Goal: Task Accomplishment & Management: Use online tool/utility

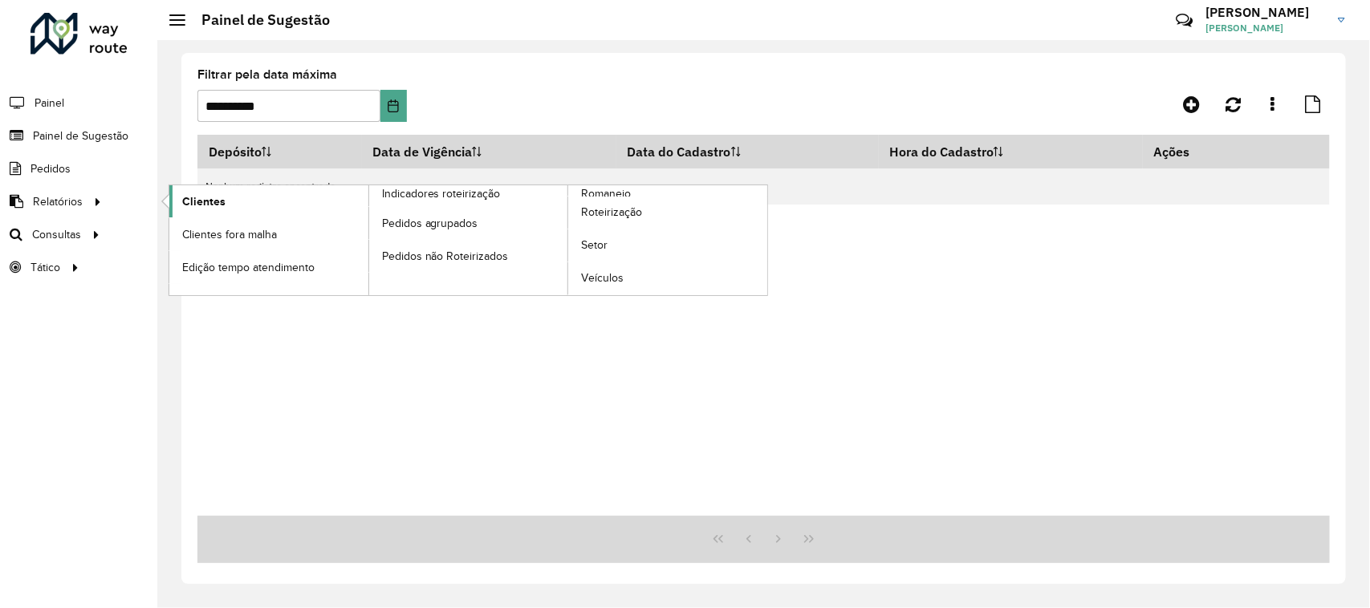
click at [201, 201] on span "Clientes" at bounding box center [203, 201] width 43 height 17
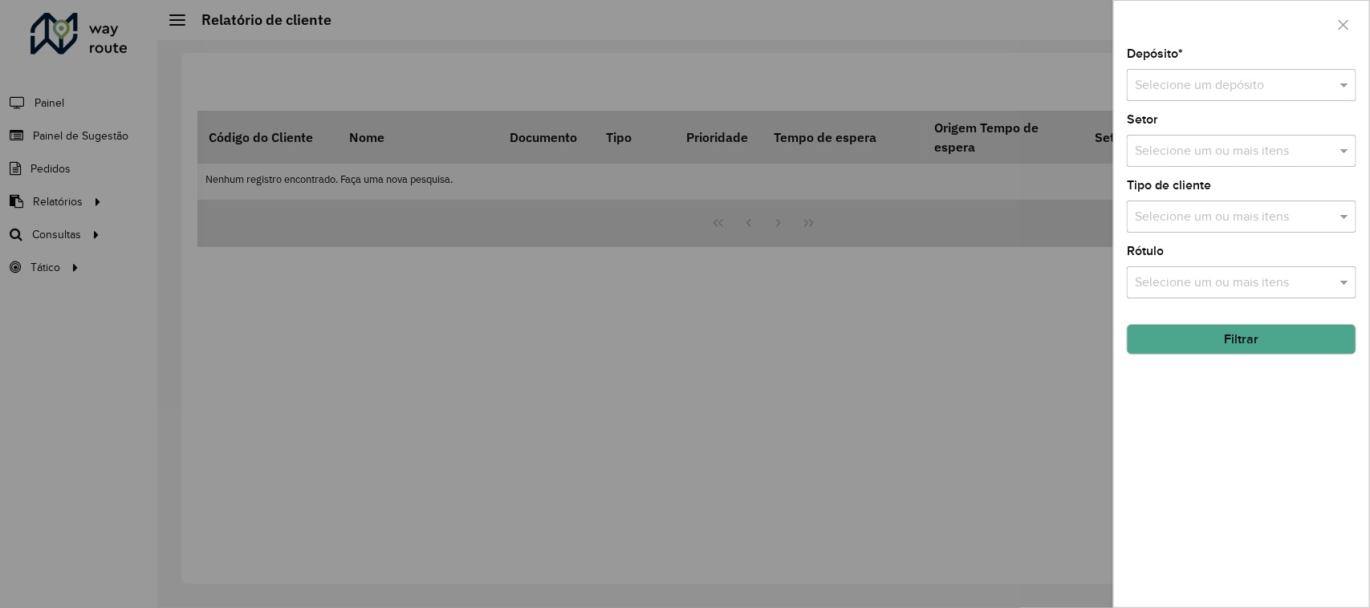
click at [1180, 83] on input "text" at bounding box center [1225, 85] width 181 height 19
click at [1180, 82] on input "text" at bounding box center [1225, 85] width 181 height 19
drag, startPoint x: 1176, startPoint y: 128, endPoint x: 1186, endPoint y: 139, distance: 14.2
click at [1177, 128] on span "CDD Jacarepaguá" at bounding box center [1185, 132] width 101 height 14
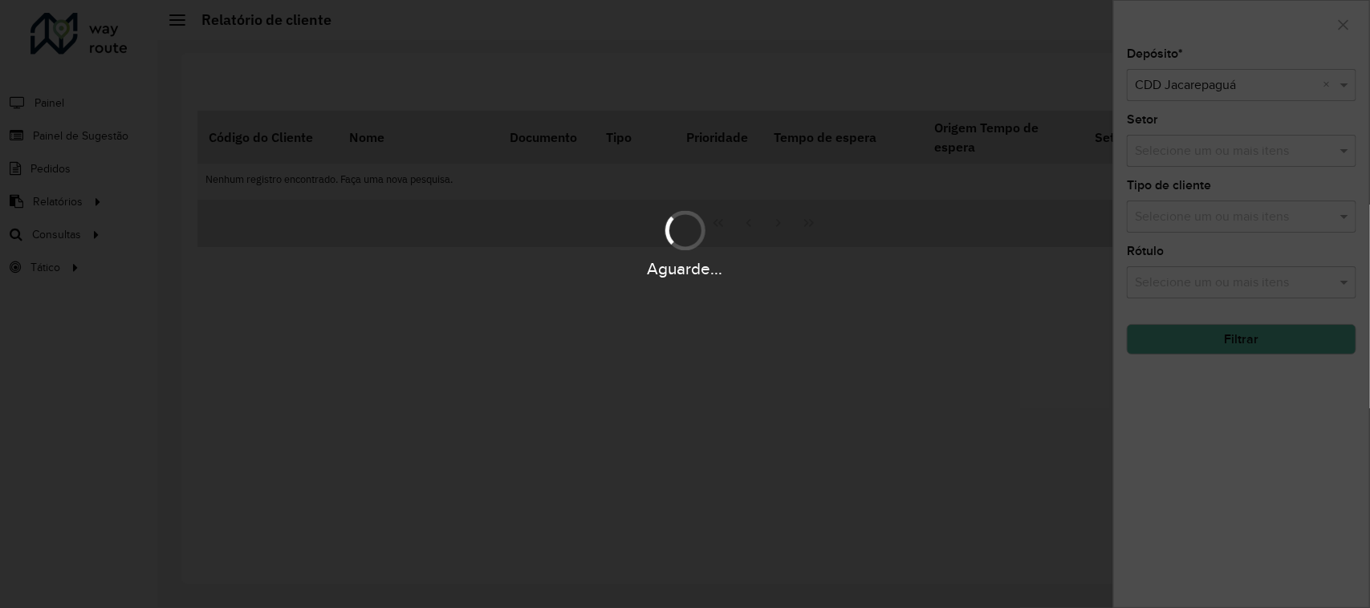
click at [1221, 163] on div "Aguarde..." at bounding box center [685, 304] width 1370 height 608
click at [1220, 158] on div "Aguarde..." at bounding box center [685, 304] width 1370 height 608
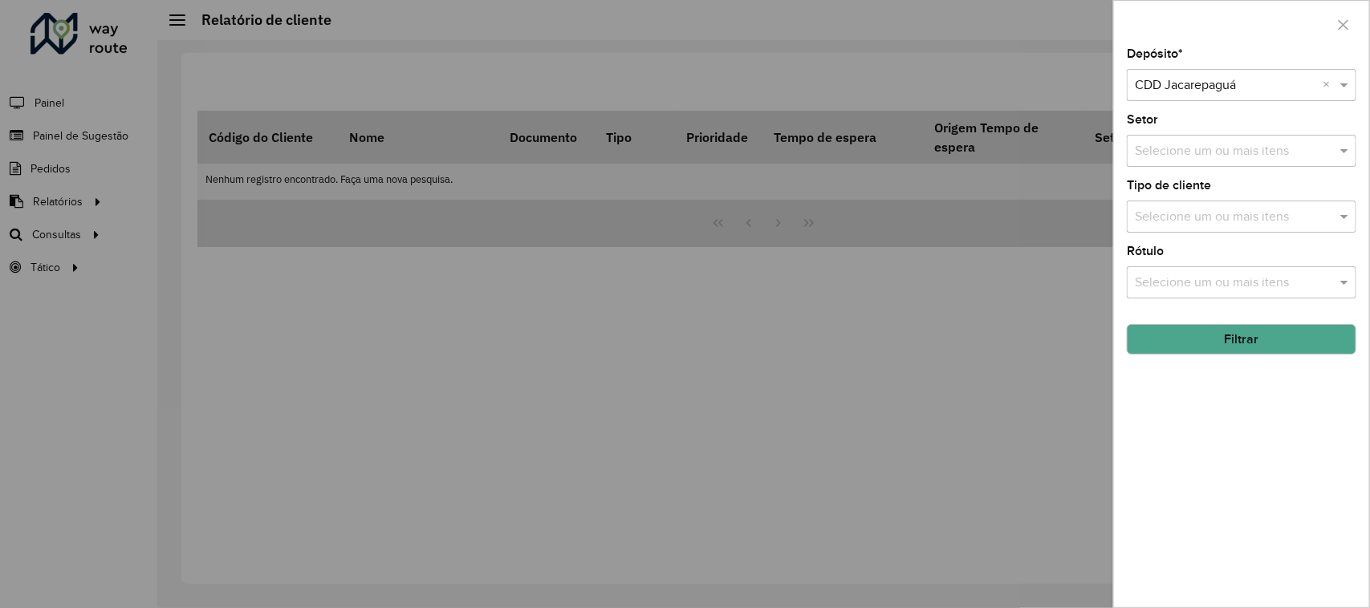
click at [1220, 152] on input "text" at bounding box center [1233, 151] width 205 height 19
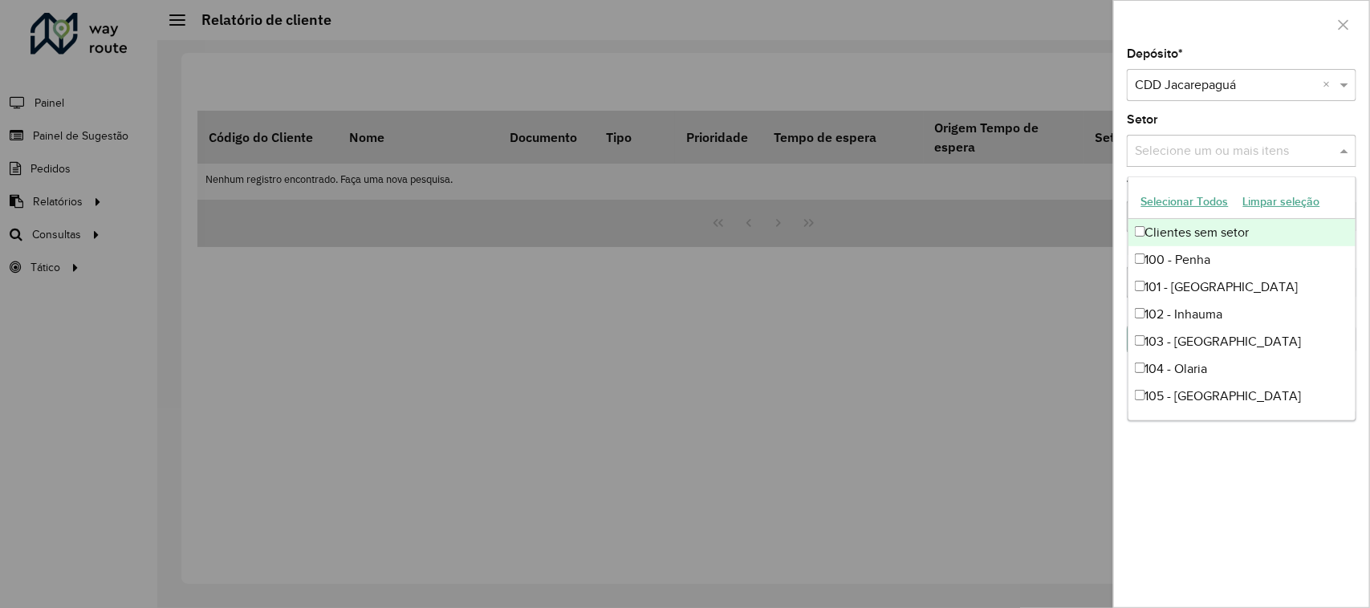
click at [1236, 138] on div "Selecione um ou mais itens" at bounding box center [1241, 151] width 229 height 32
click at [1257, 108] on div "Depósito * Selecione um depósito × CDD Jacarepaguá × Setor Selecione um ou mais…" at bounding box center [1241, 327] width 255 height 559
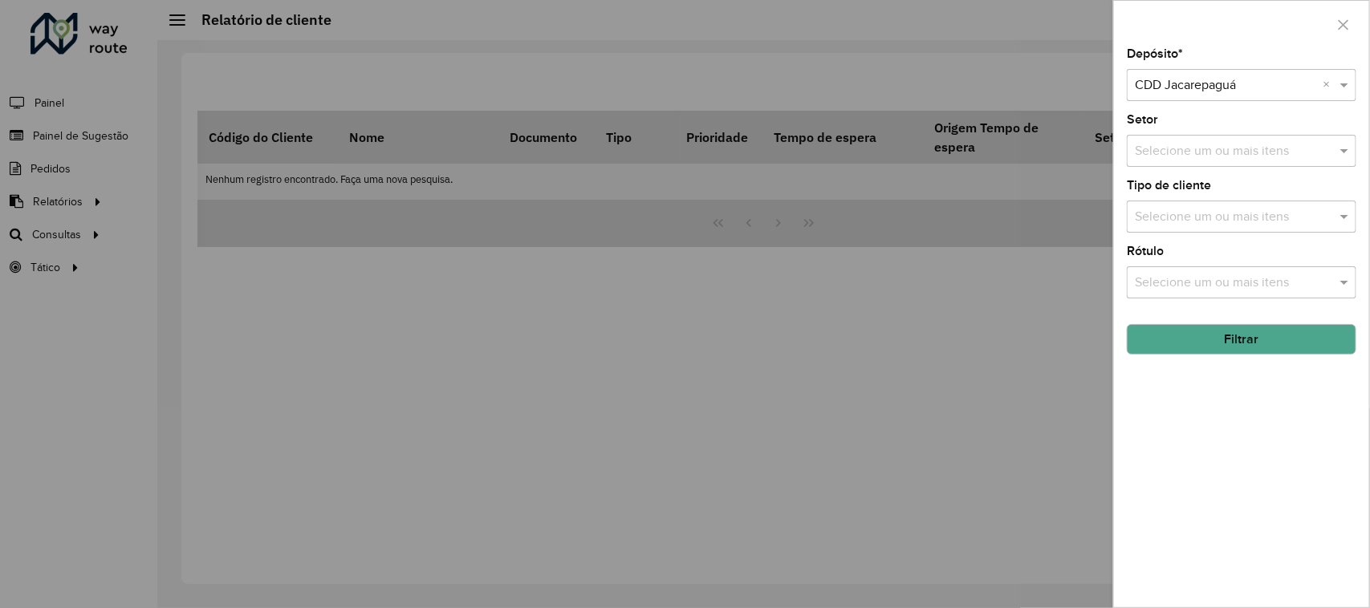
click at [1209, 331] on button "Filtrar" at bounding box center [1241, 339] width 229 height 30
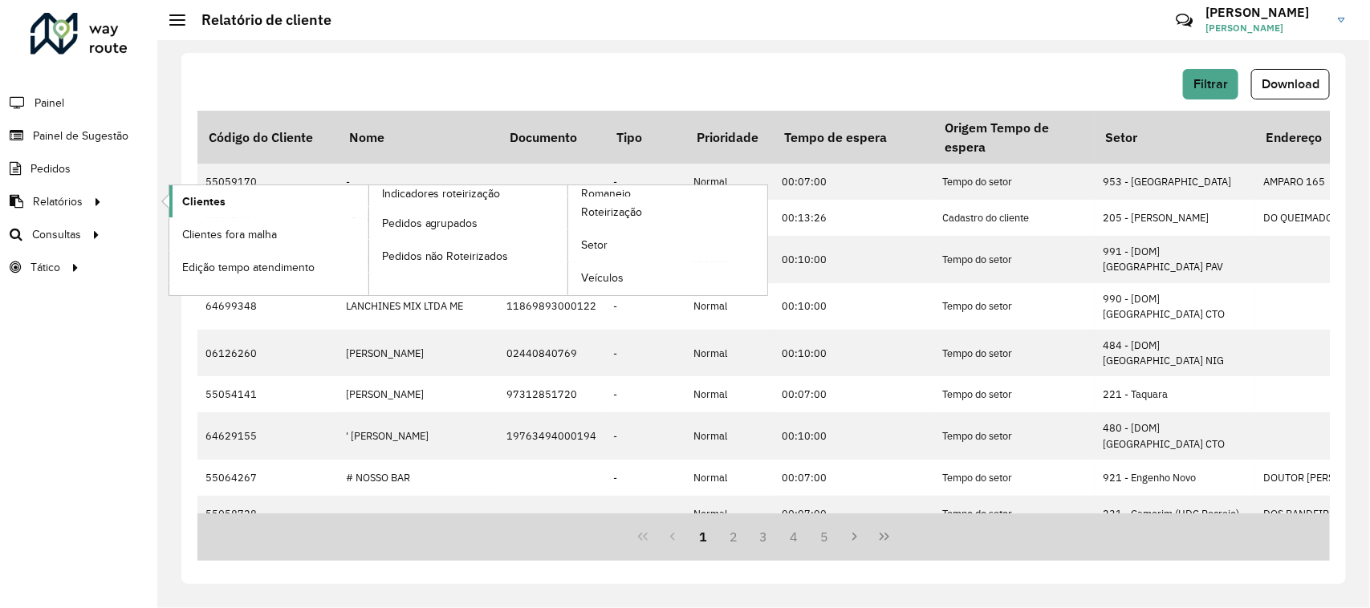
click at [230, 203] on link "Clientes" at bounding box center [268, 201] width 199 height 32
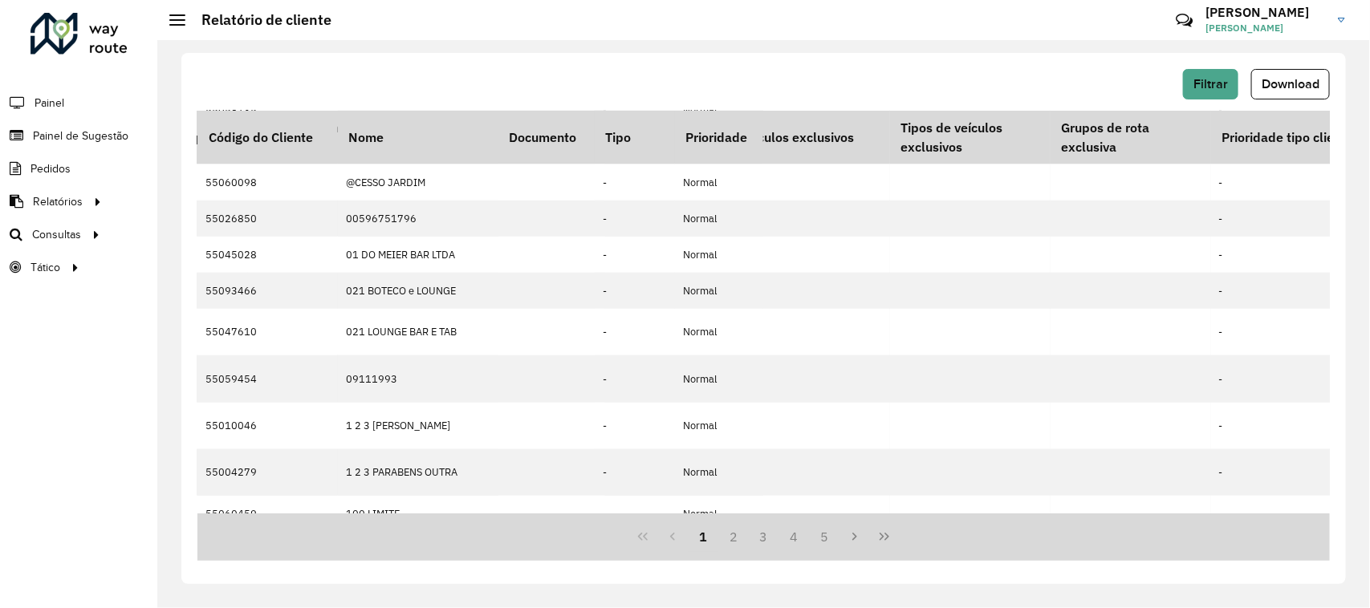
scroll to position [440, 3215]
click at [1286, 86] on span "Download" at bounding box center [1290, 84] width 58 height 14
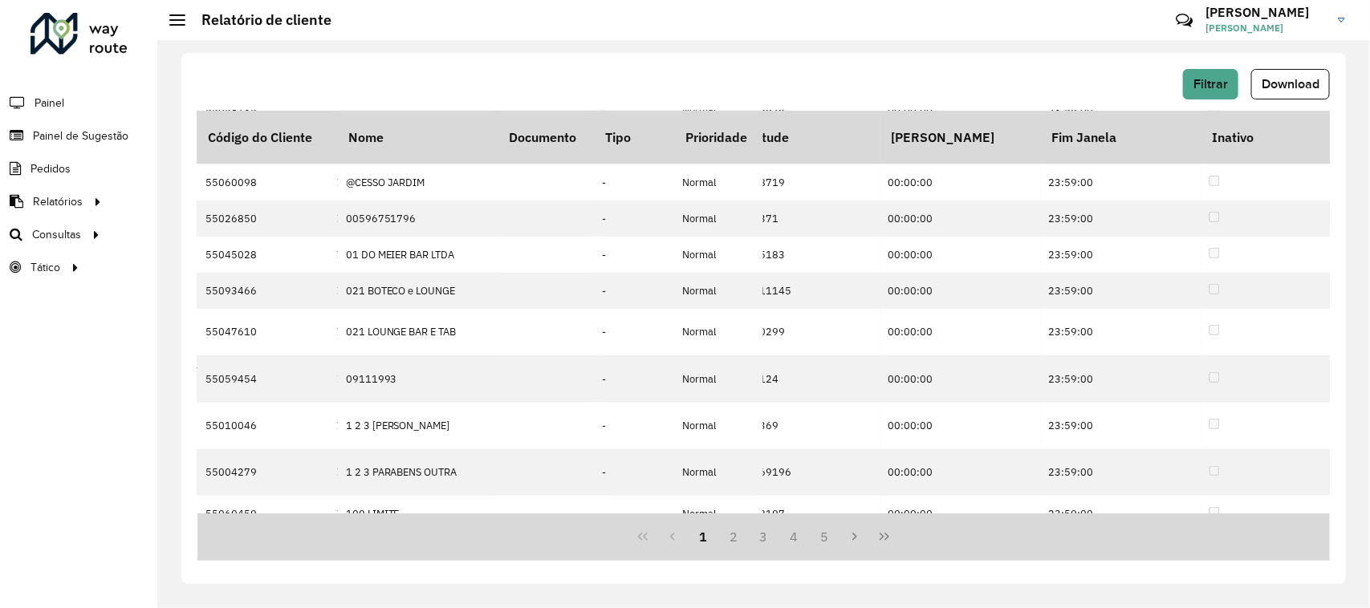
scroll to position [440, 0]
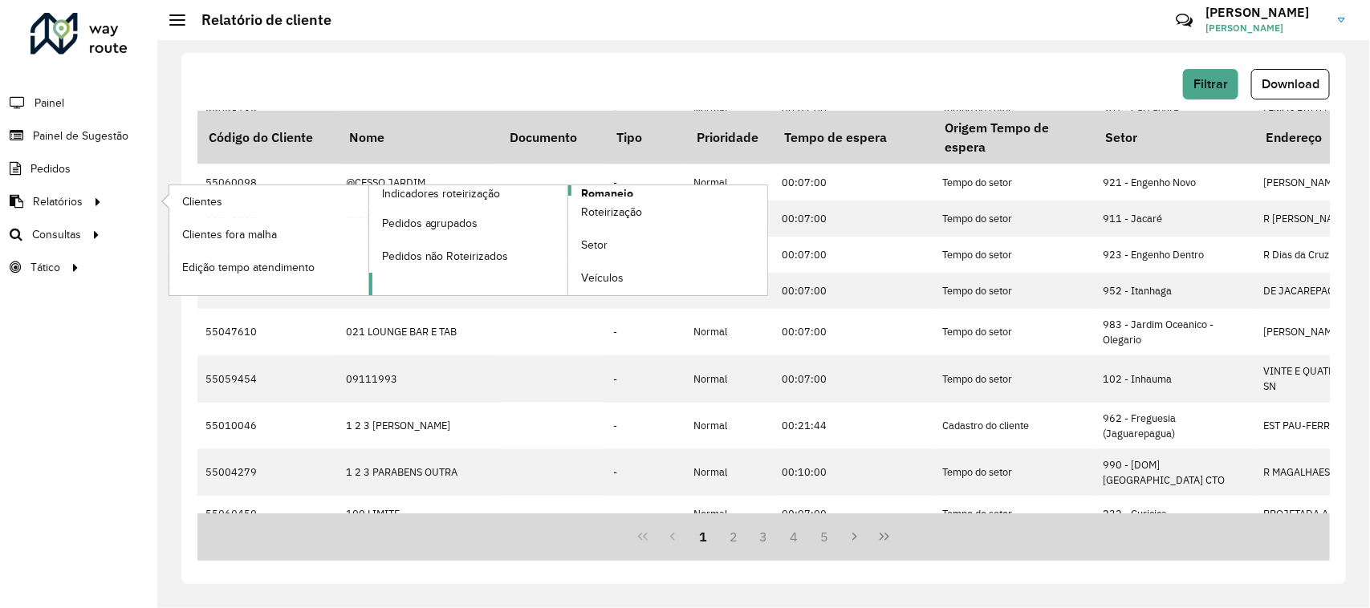
click at [616, 187] on span "Romaneio" at bounding box center [607, 193] width 52 height 17
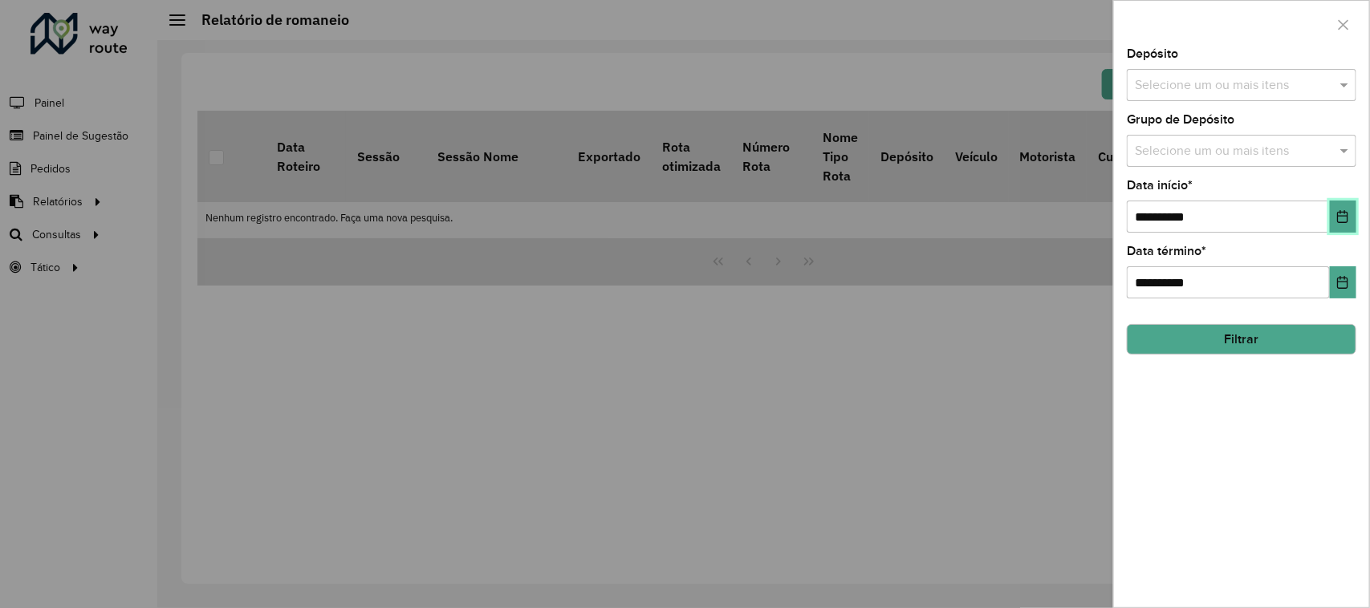
click at [1350, 214] on button "Choose Date" at bounding box center [1343, 217] width 26 height 32
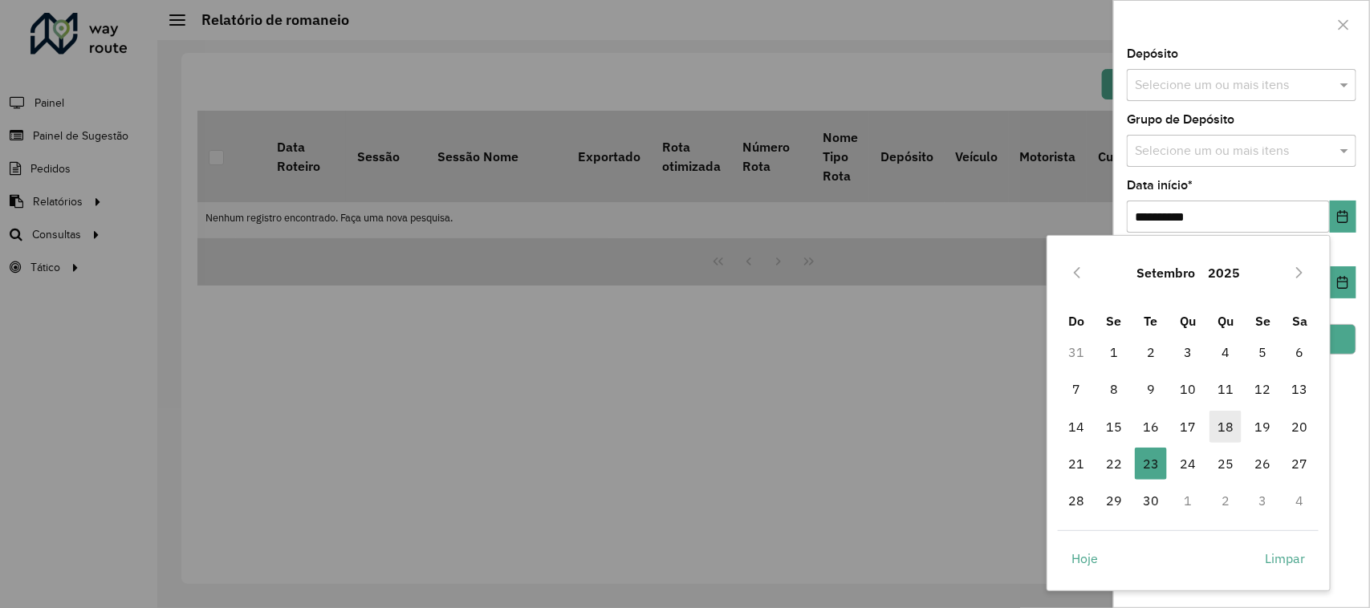
click at [1229, 426] on span "18" at bounding box center [1225, 427] width 32 height 32
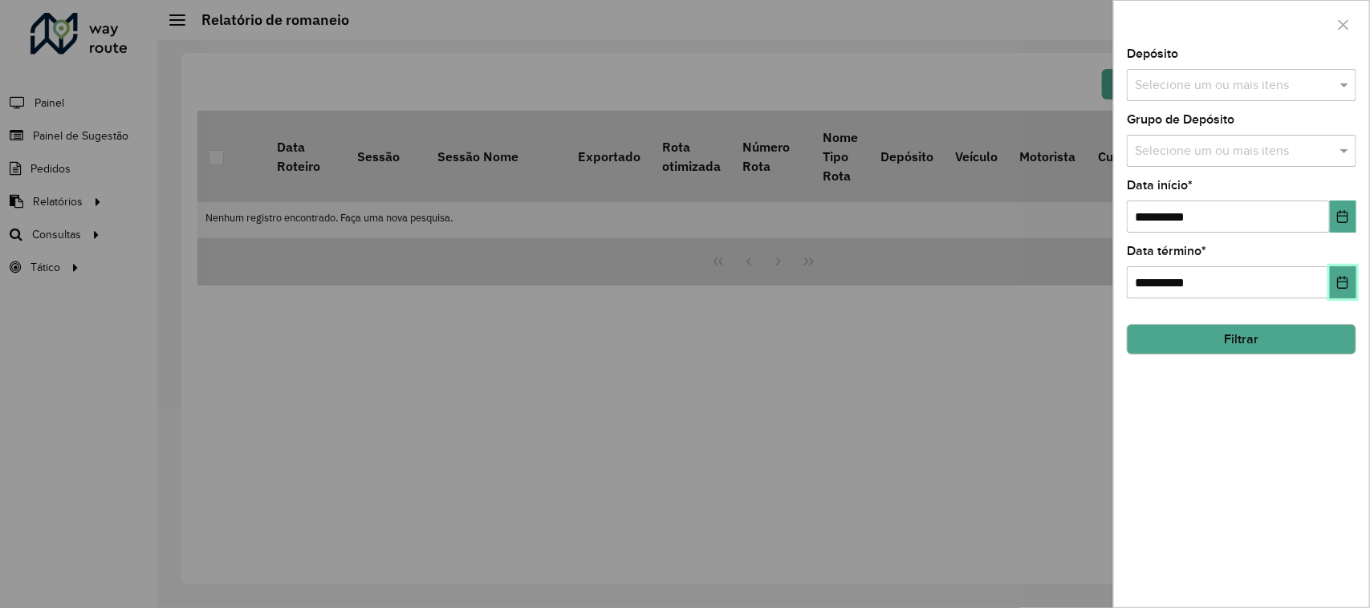
click at [1334, 290] on button "Choose Date" at bounding box center [1343, 282] width 26 height 32
click at [1253, 436] on div "**********" at bounding box center [1241, 327] width 255 height 559
click at [1338, 269] on button "Choose Date" at bounding box center [1343, 282] width 26 height 32
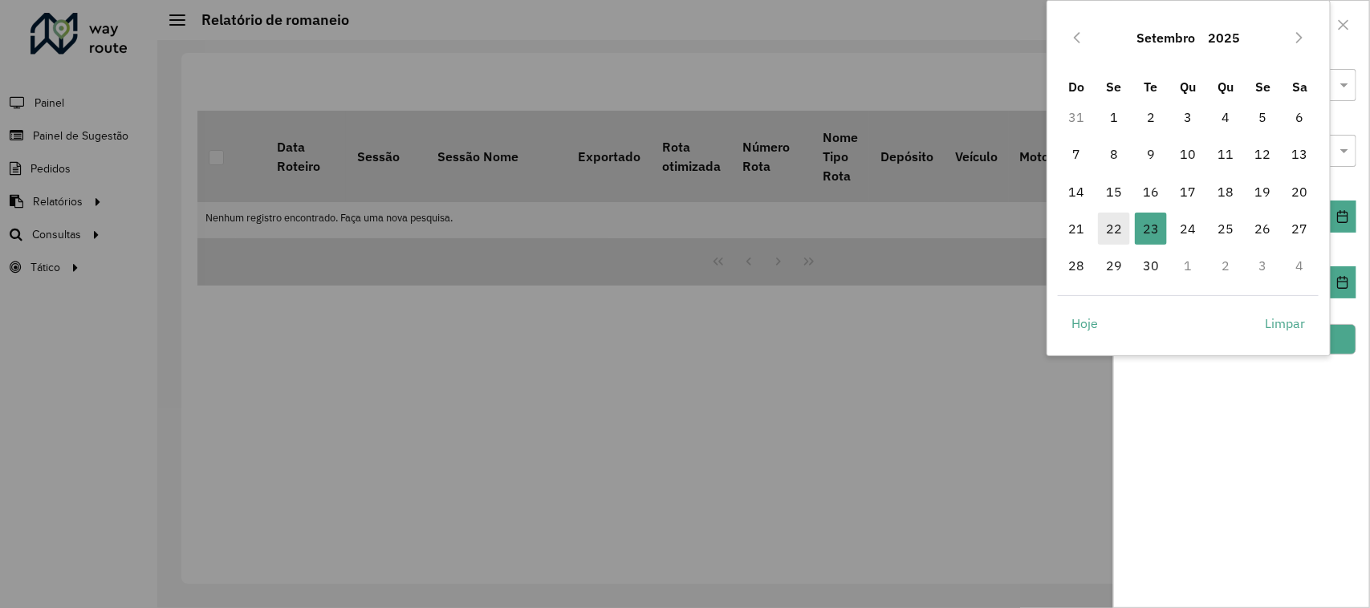
click at [1125, 219] on span "22" at bounding box center [1114, 229] width 32 height 32
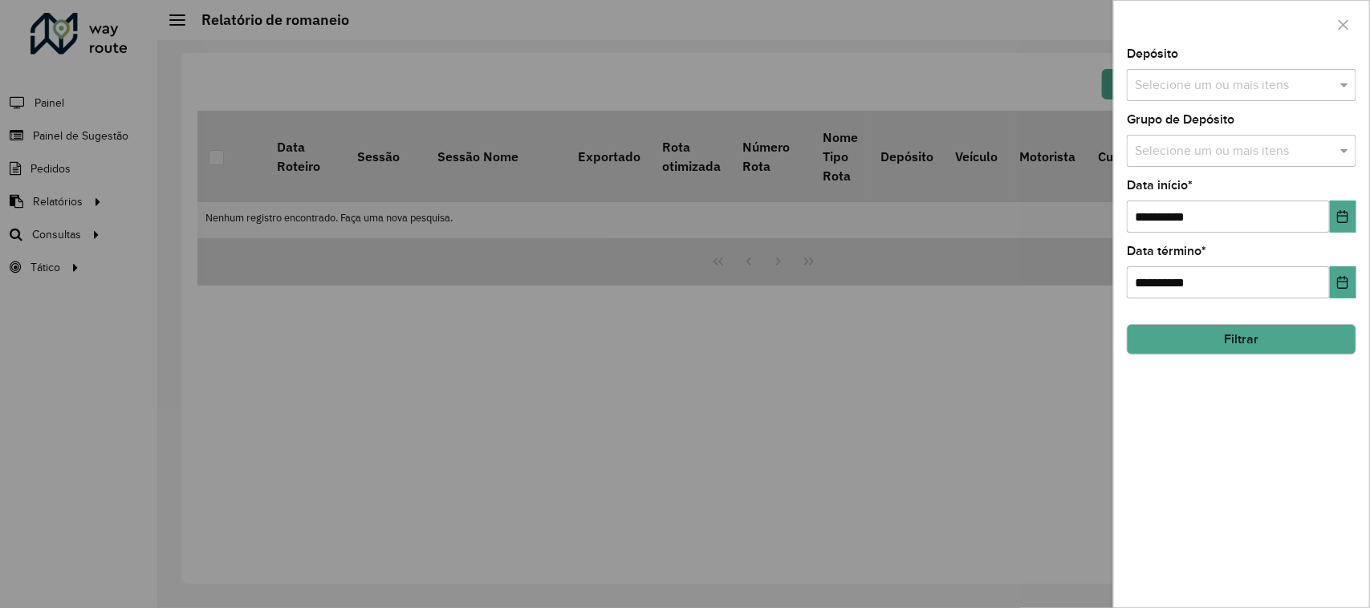
click at [1216, 410] on div "**********" at bounding box center [1241, 327] width 255 height 559
click at [1233, 77] on input "text" at bounding box center [1233, 85] width 205 height 19
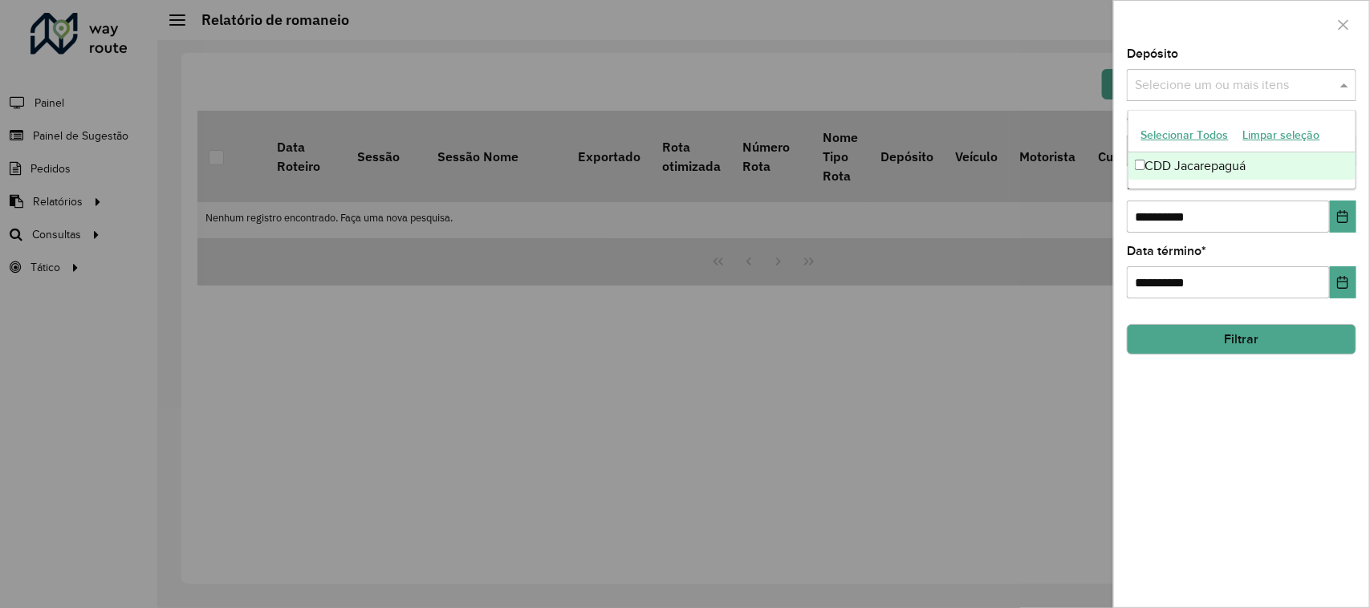
click at [1213, 177] on div "CDD Jacarepaguá" at bounding box center [1242, 165] width 228 height 27
click at [1198, 335] on button "Filtrar" at bounding box center [1241, 339] width 229 height 30
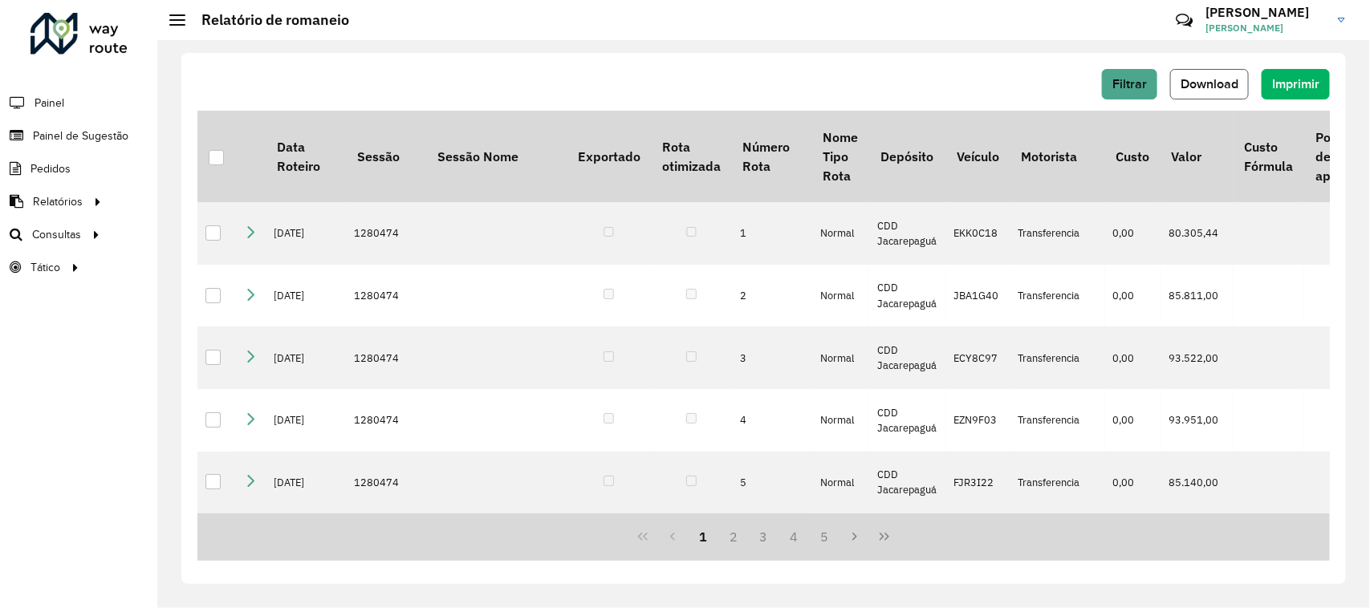
click at [1222, 86] on span "Download" at bounding box center [1209, 84] width 58 height 14
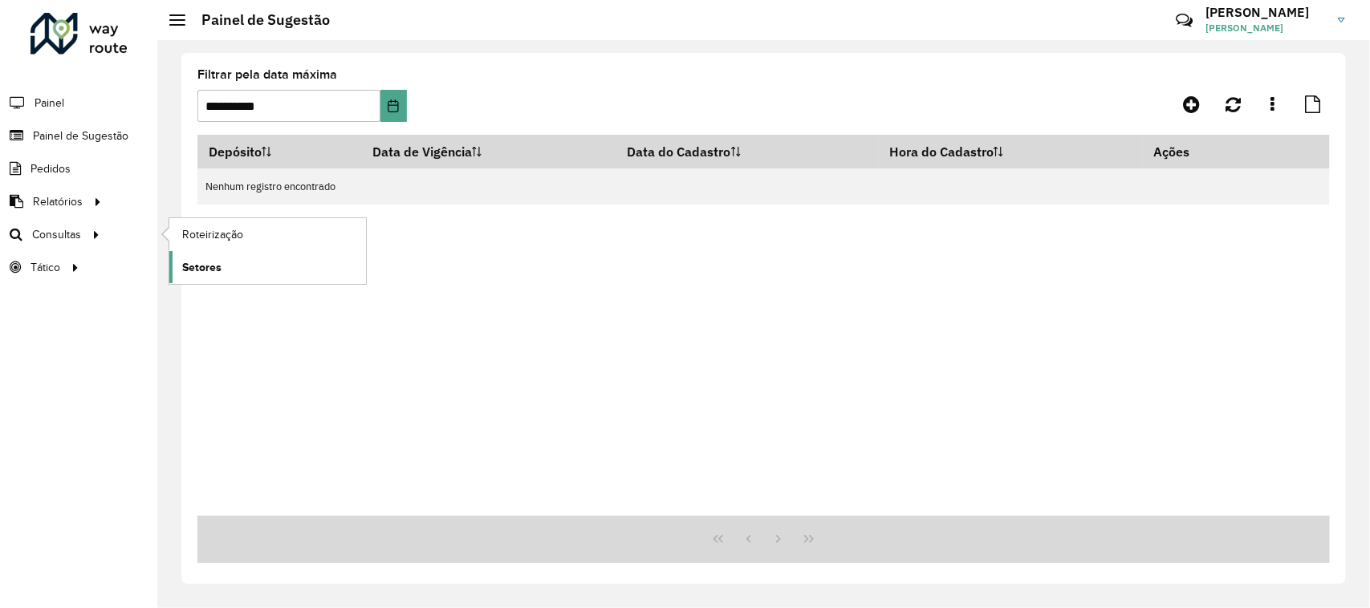
click at [223, 257] on link "Setores" at bounding box center [267, 267] width 197 height 32
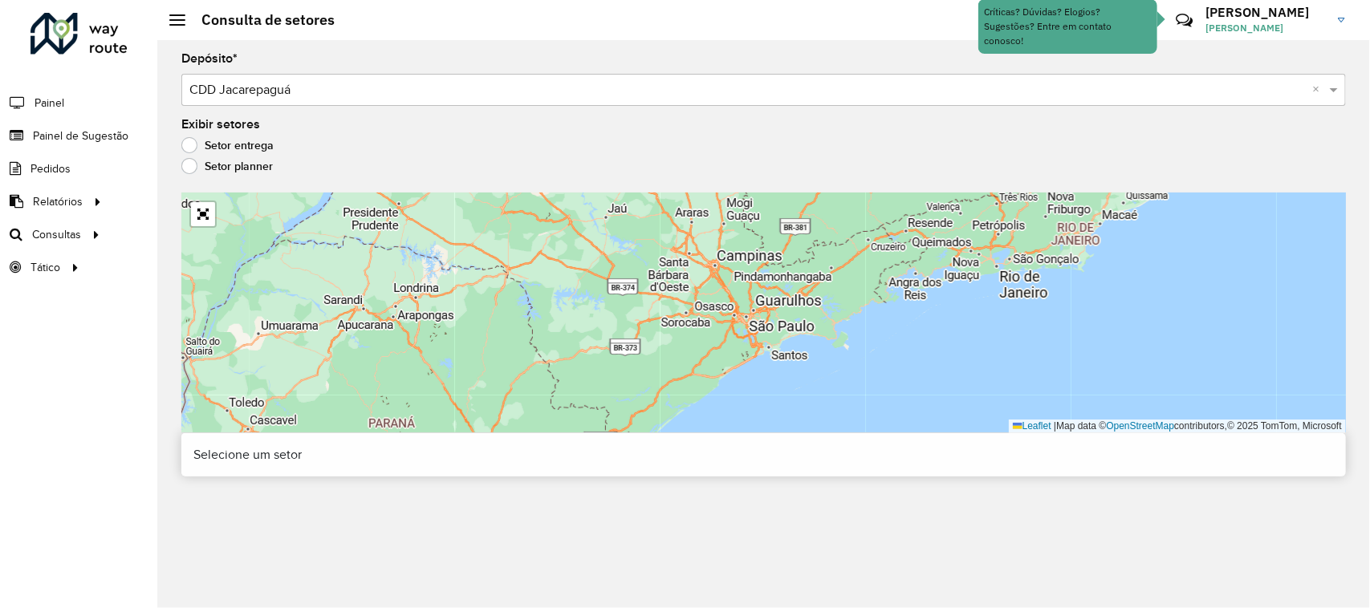
click at [185, 173] on label "Setor planner" at bounding box center [226, 166] width 91 height 16
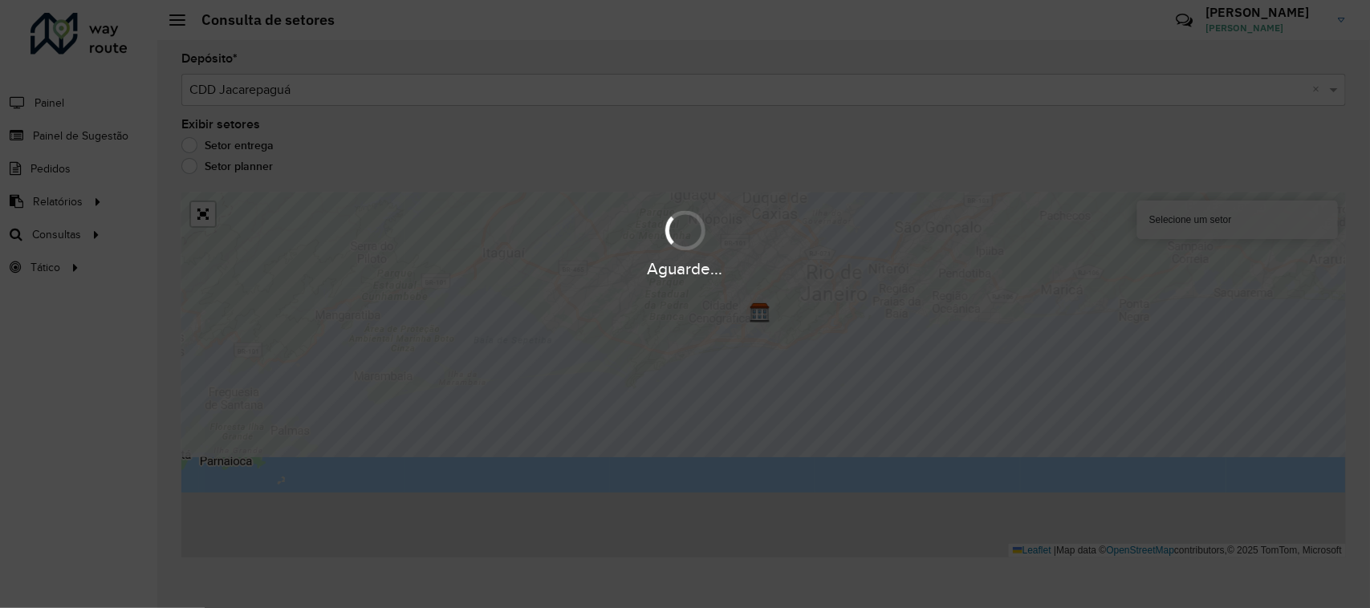
drag, startPoint x: 189, startPoint y: 147, endPoint x: 198, endPoint y: 159, distance: 15.4
click at [189, 147] on div "Aguarde..." at bounding box center [685, 304] width 1370 height 608
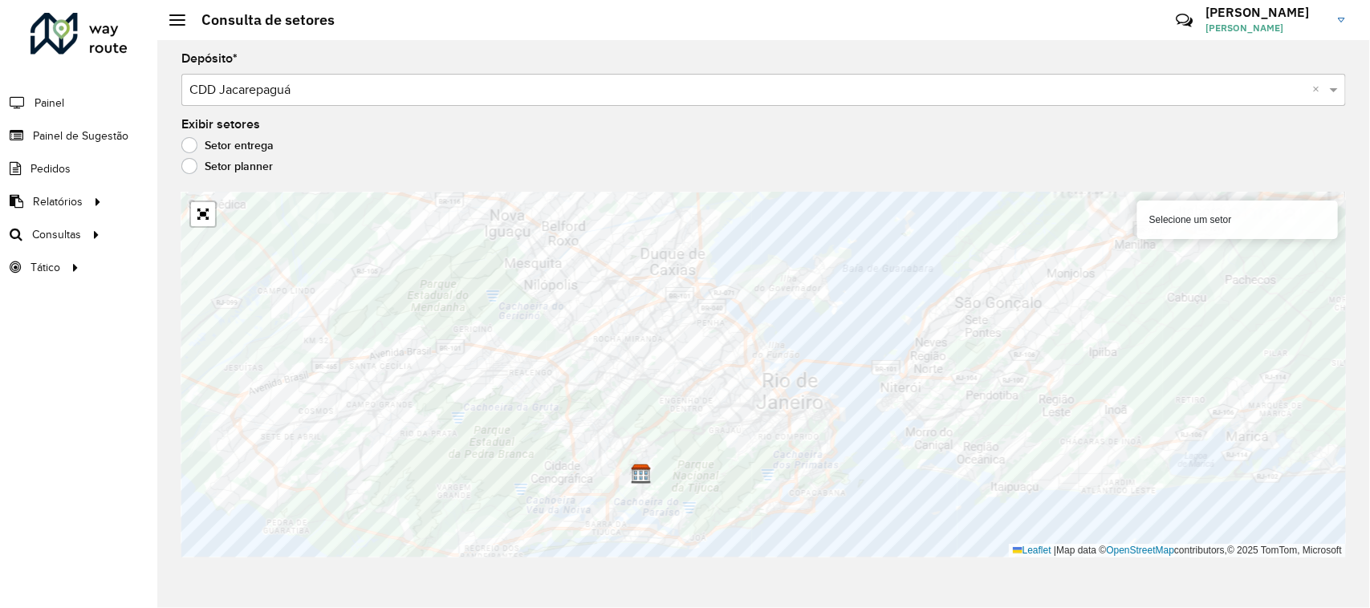
click at [193, 144] on label "Setor entrega" at bounding box center [227, 145] width 92 height 16
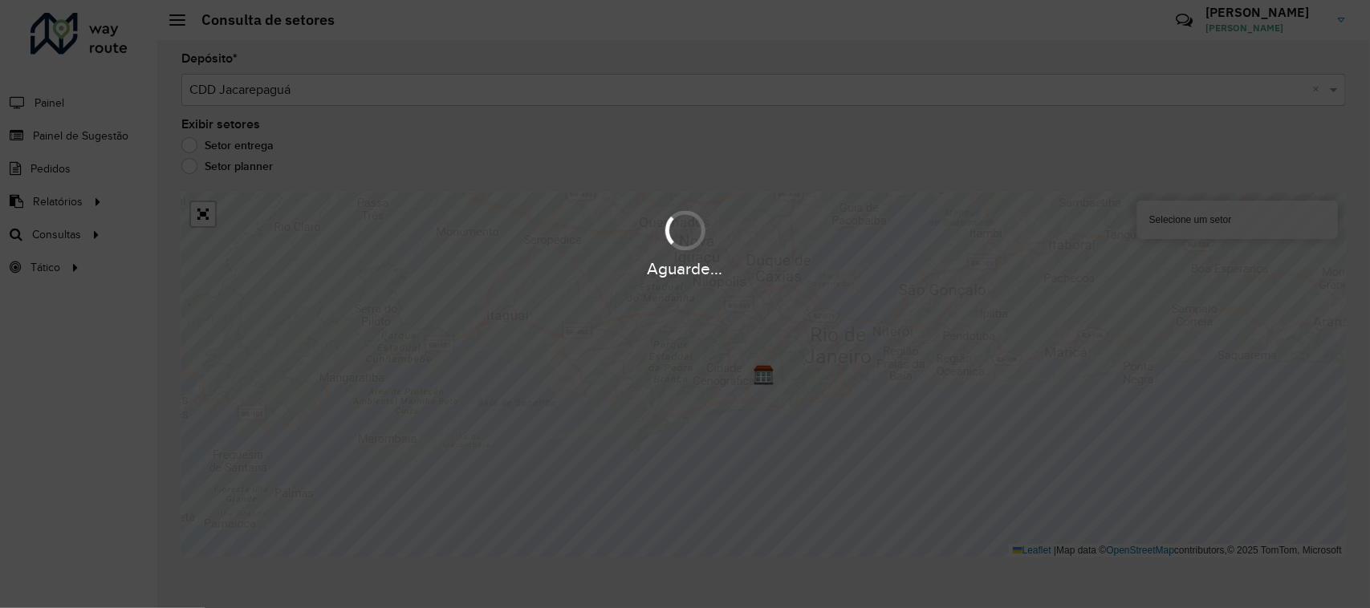
click at [191, 165] on div "Aguarde..." at bounding box center [685, 304] width 1370 height 608
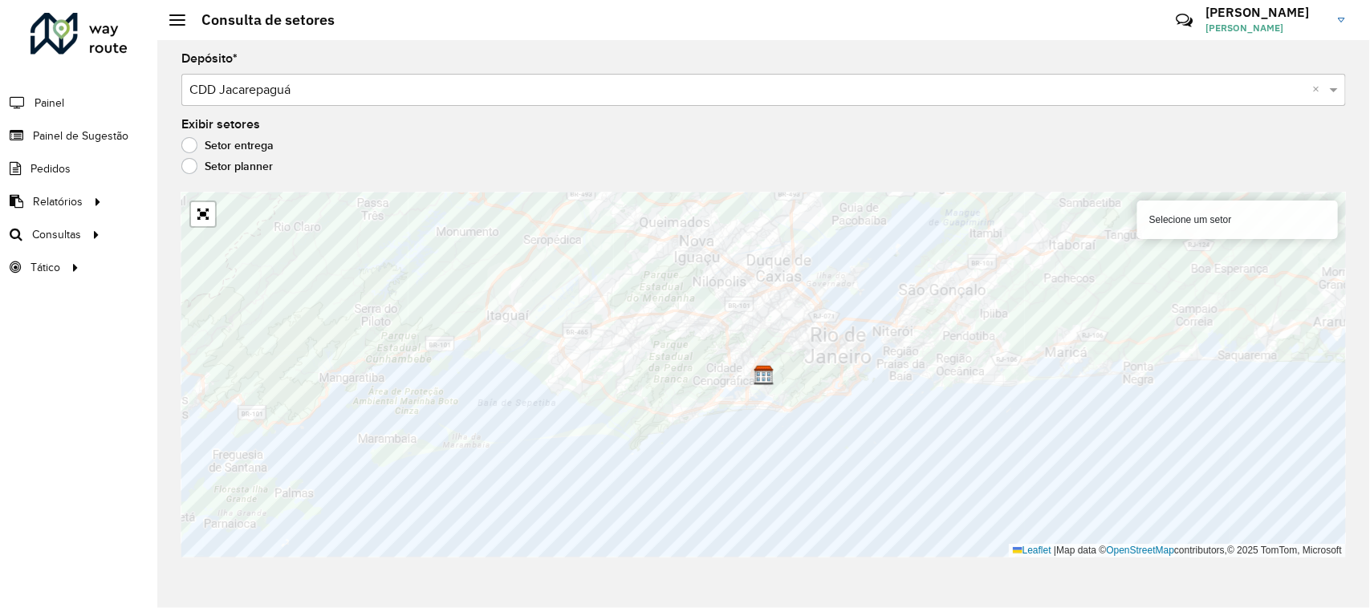
click at [191, 165] on label "Setor planner" at bounding box center [226, 166] width 91 height 16
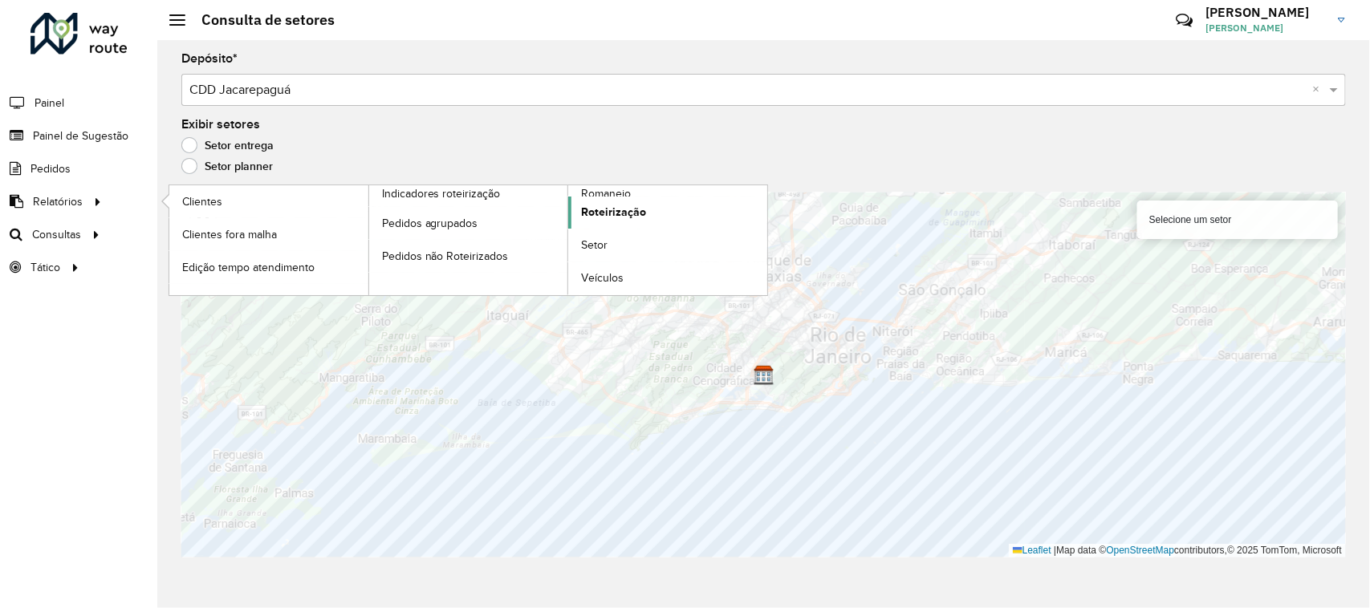
click at [631, 213] on span "Roteirização" at bounding box center [613, 212] width 65 height 17
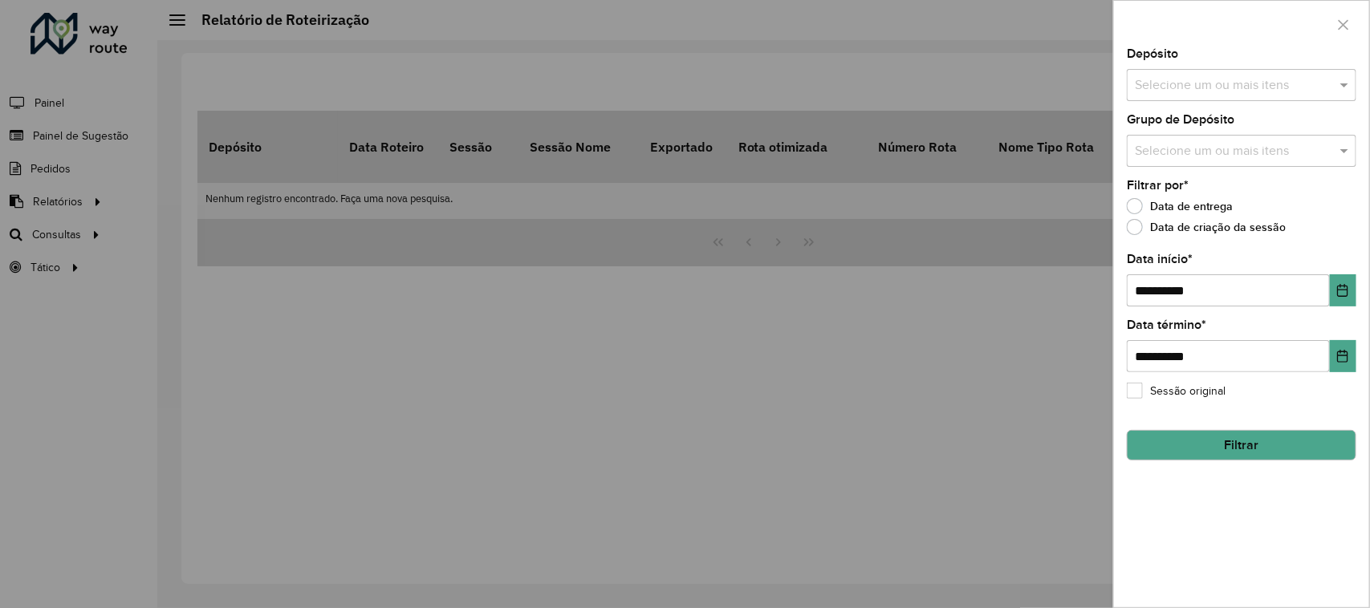
click at [0, 201] on div at bounding box center [685, 304] width 1370 height 608
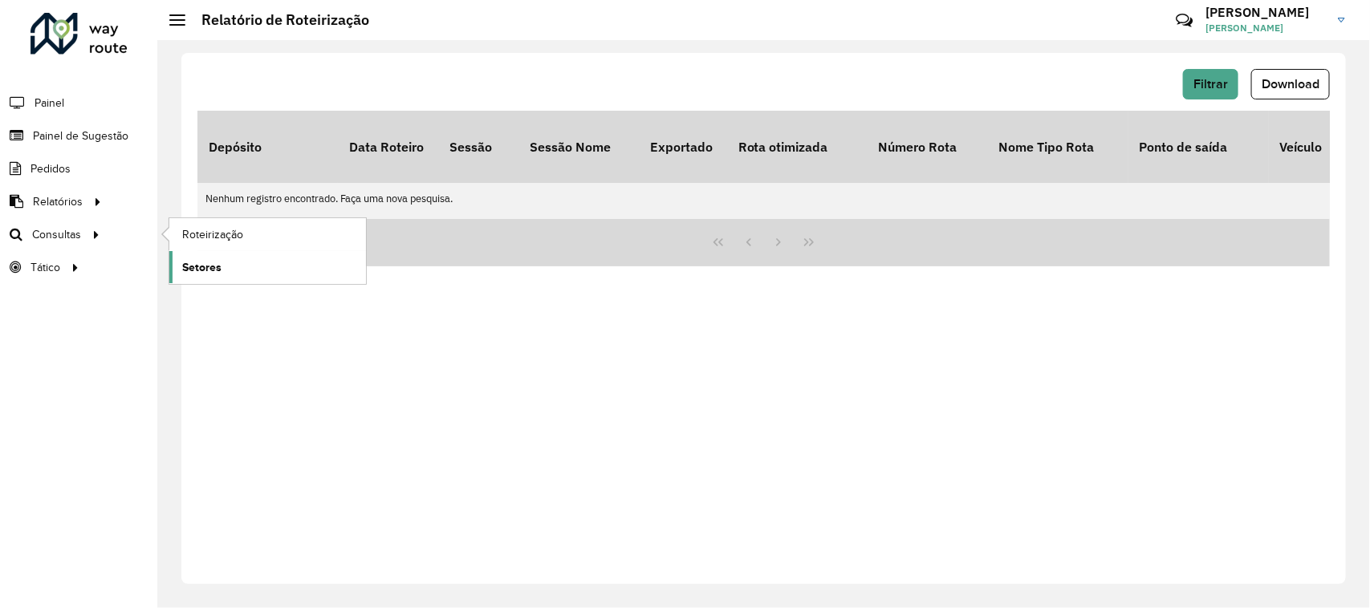
click at [189, 255] on link "Setores" at bounding box center [267, 267] width 197 height 32
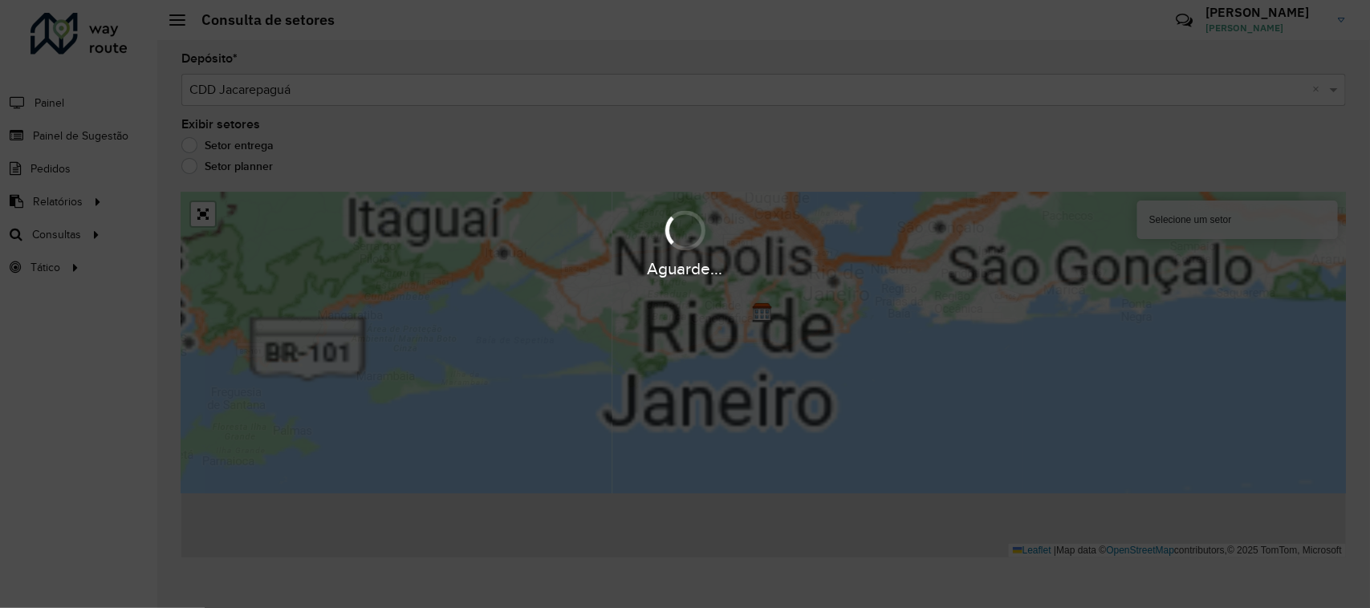
click at [193, 170] on div "Aguarde..." at bounding box center [685, 304] width 1370 height 608
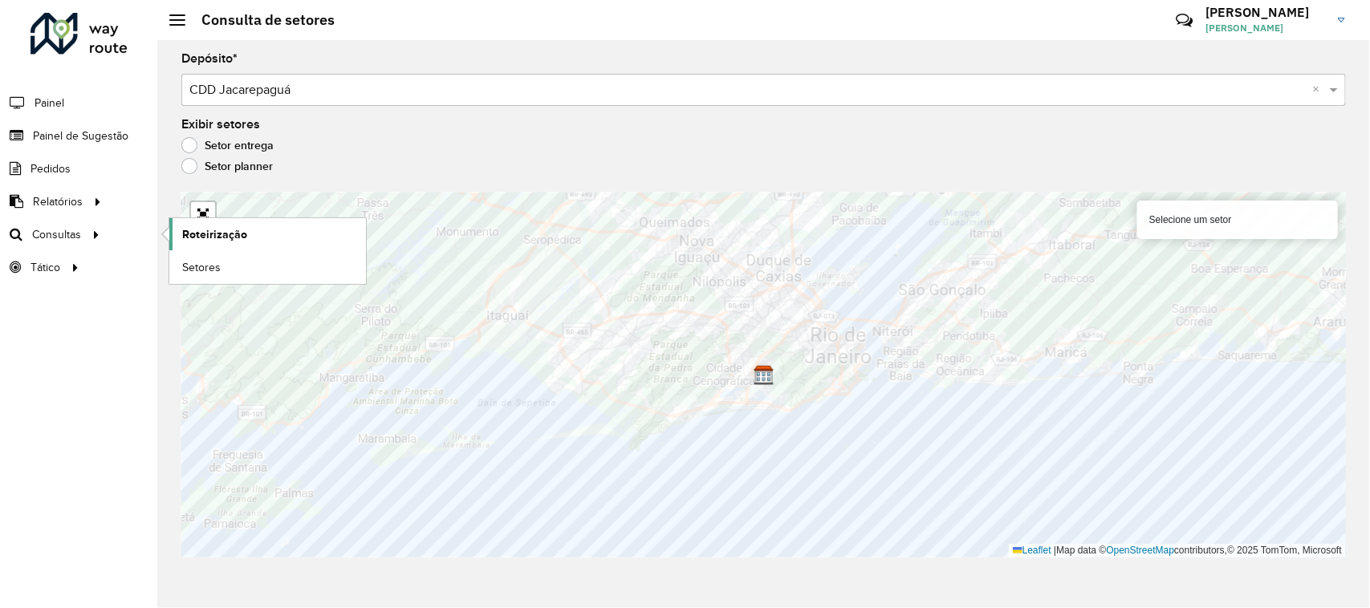
click at [239, 229] on span "Roteirização" at bounding box center [214, 234] width 65 height 17
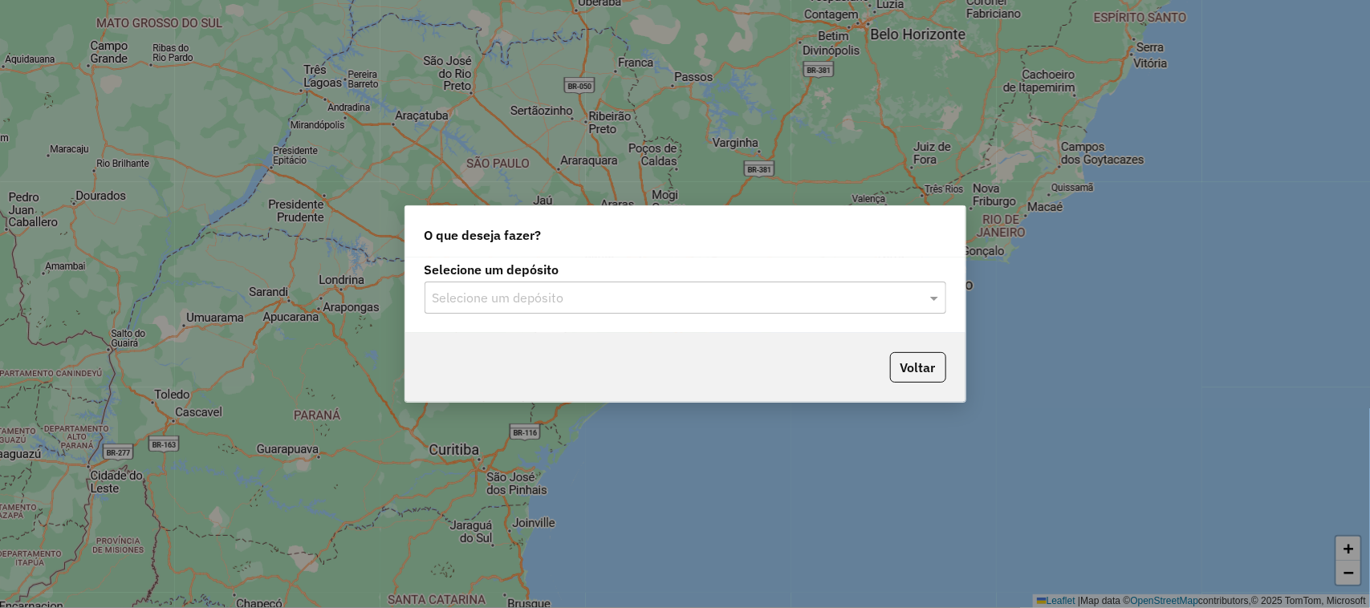
click at [623, 295] on input "text" at bounding box center [669, 298] width 473 height 19
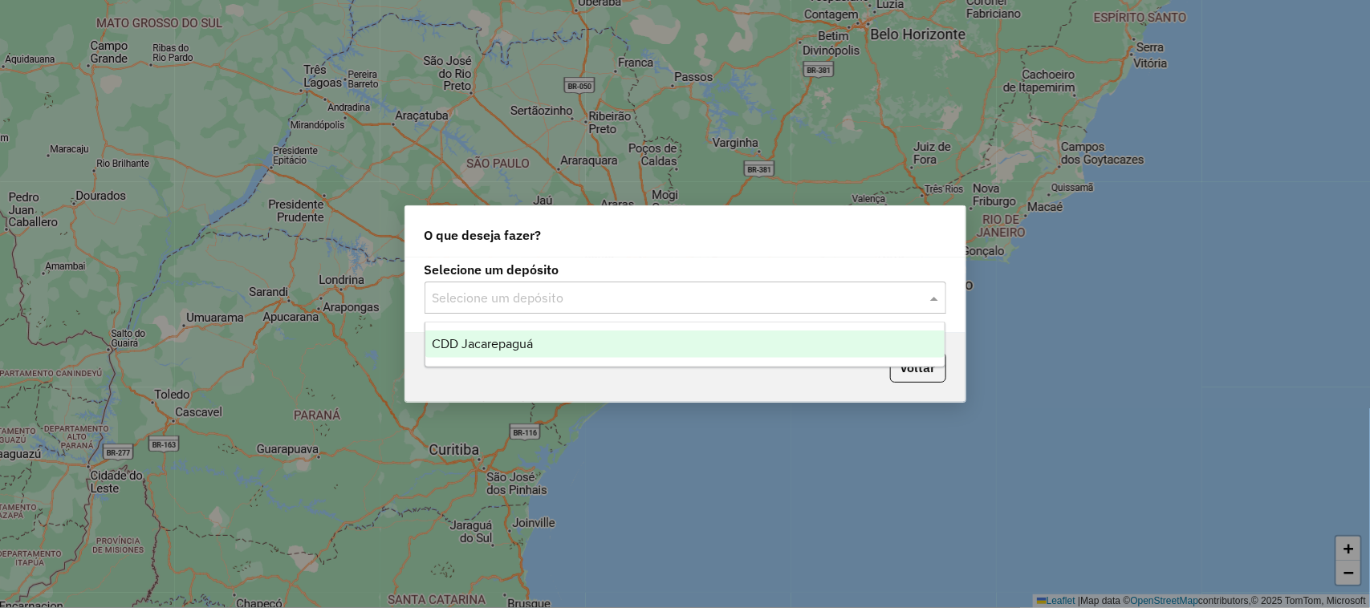
click at [623, 339] on div "CDD Jacarepaguá" at bounding box center [685, 344] width 520 height 27
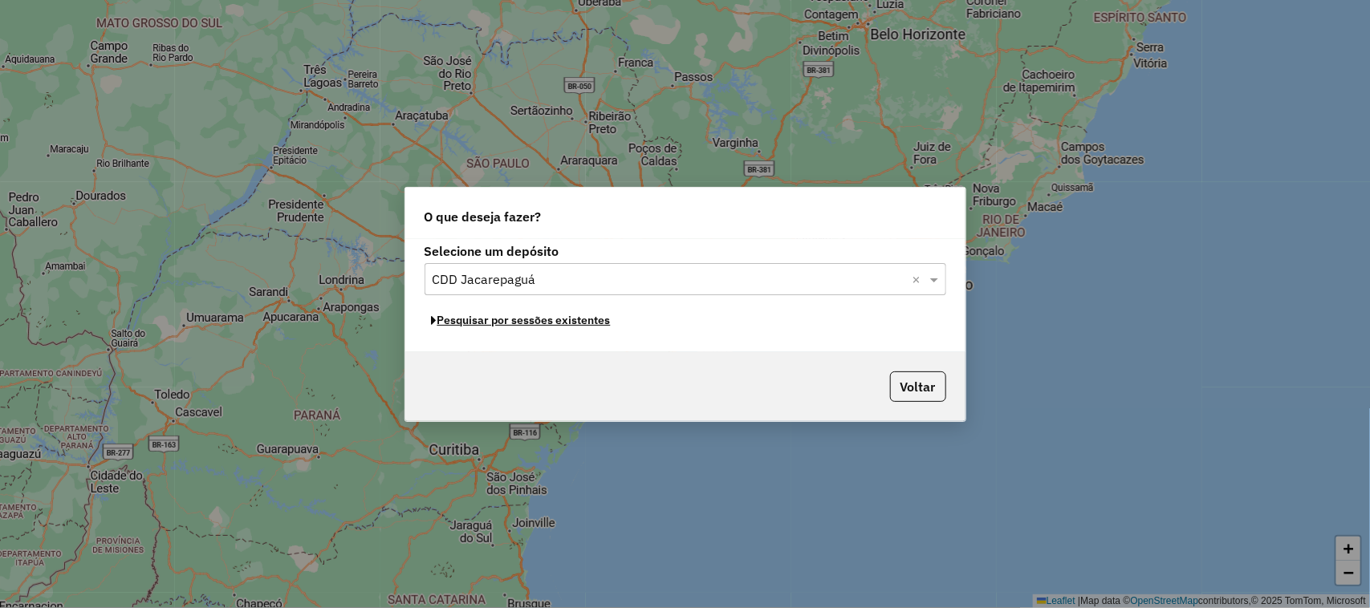
click at [574, 325] on button "Pesquisar por sessões existentes" at bounding box center [520, 320] width 193 height 25
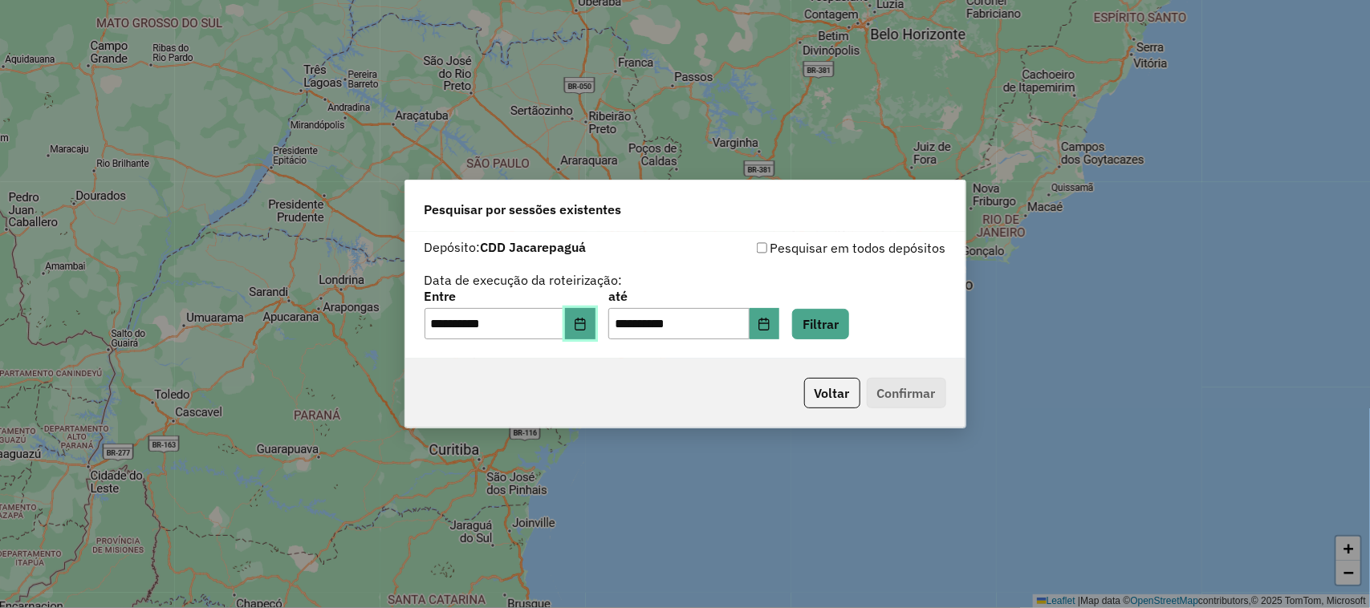
click at [587, 321] on icon "Choose Date" at bounding box center [580, 324] width 13 height 13
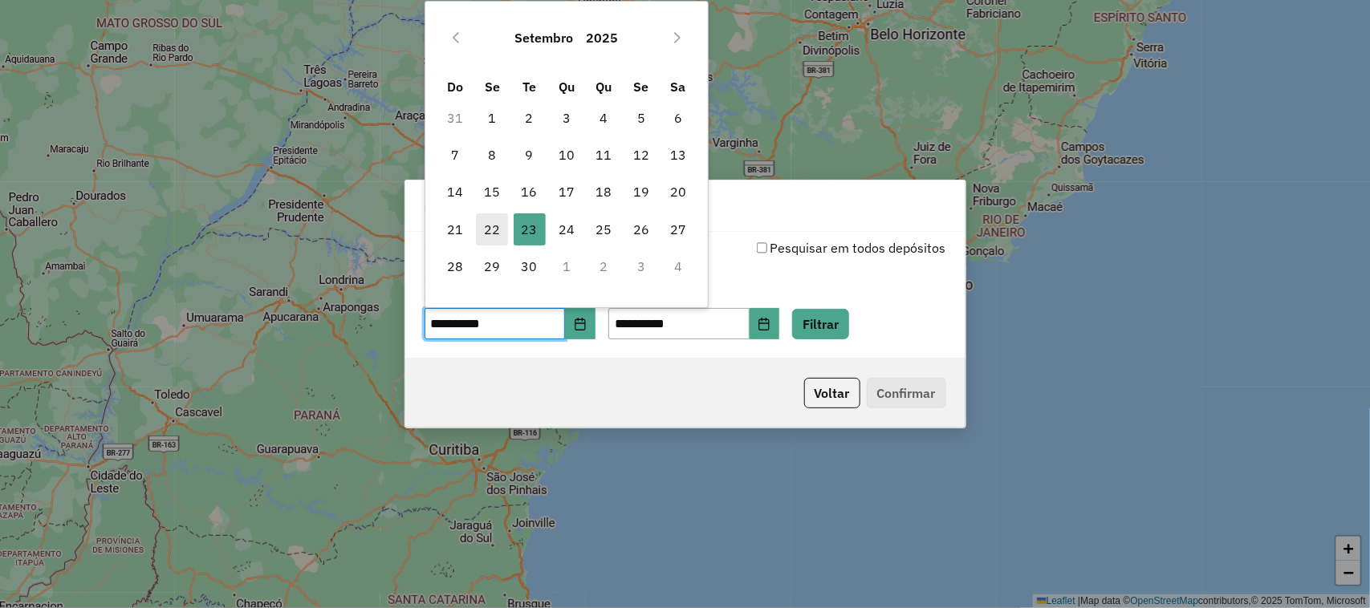
click at [502, 222] on span "22" at bounding box center [492, 229] width 32 height 32
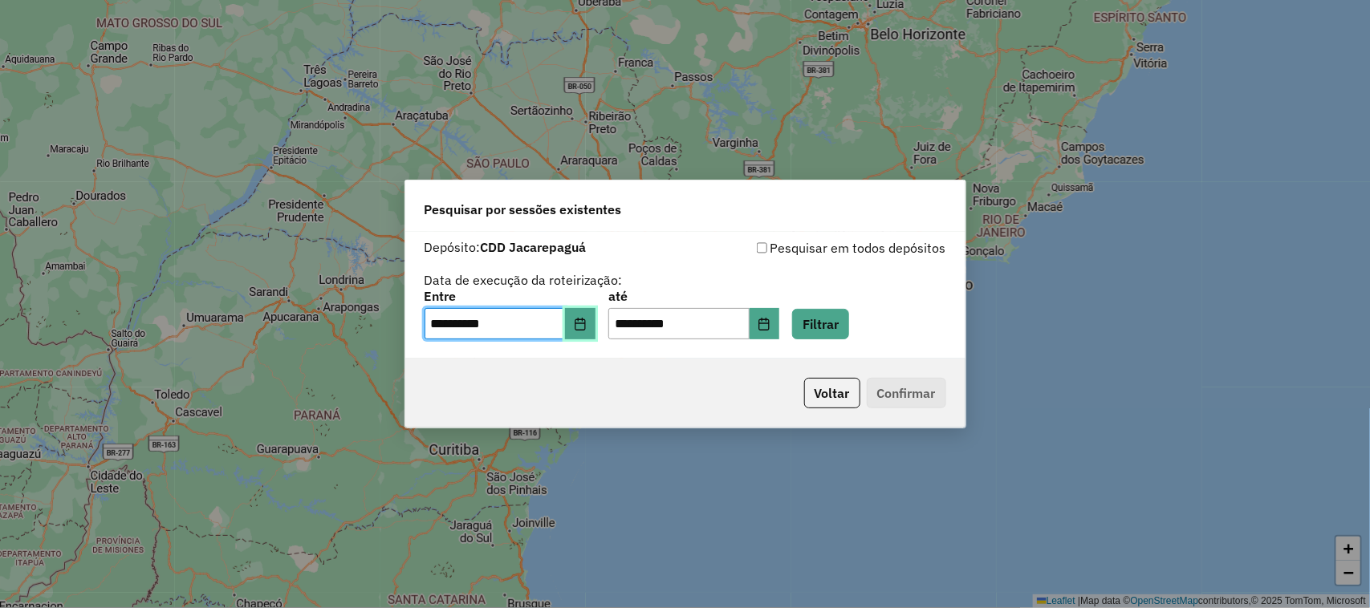
click at [592, 335] on button "Choose Date" at bounding box center [580, 324] width 30 height 32
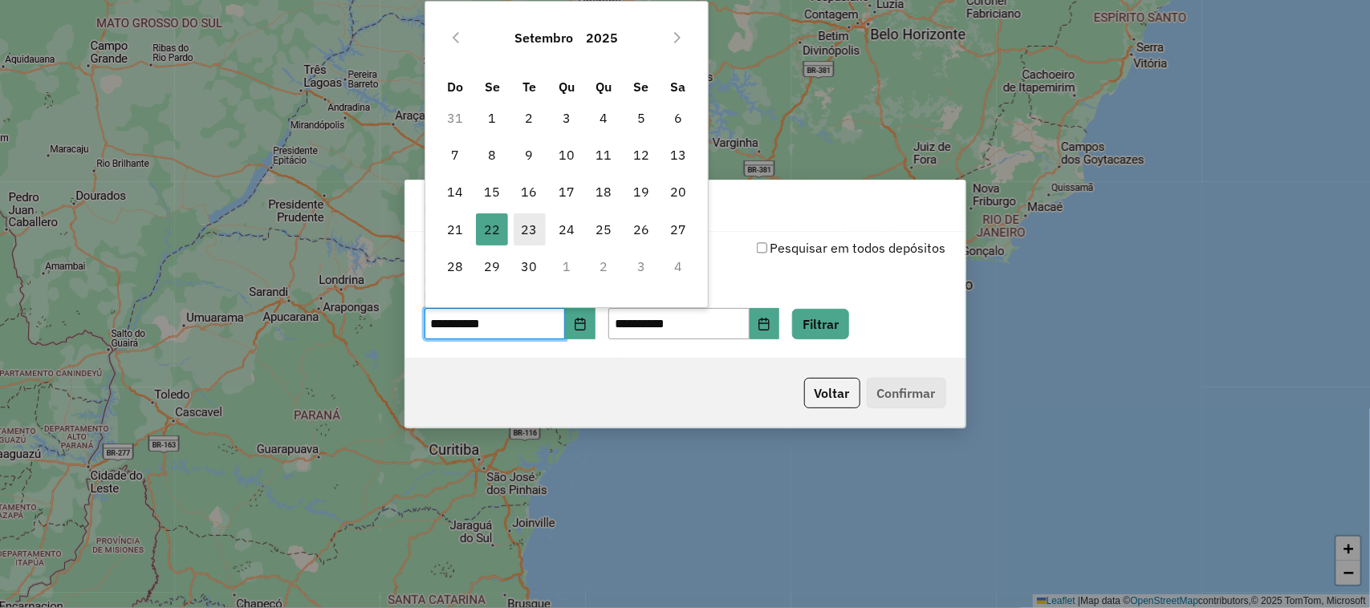
click at [526, 214] on span "23" at bounding box center [530, 229] width 32 height 32
type input "**********"
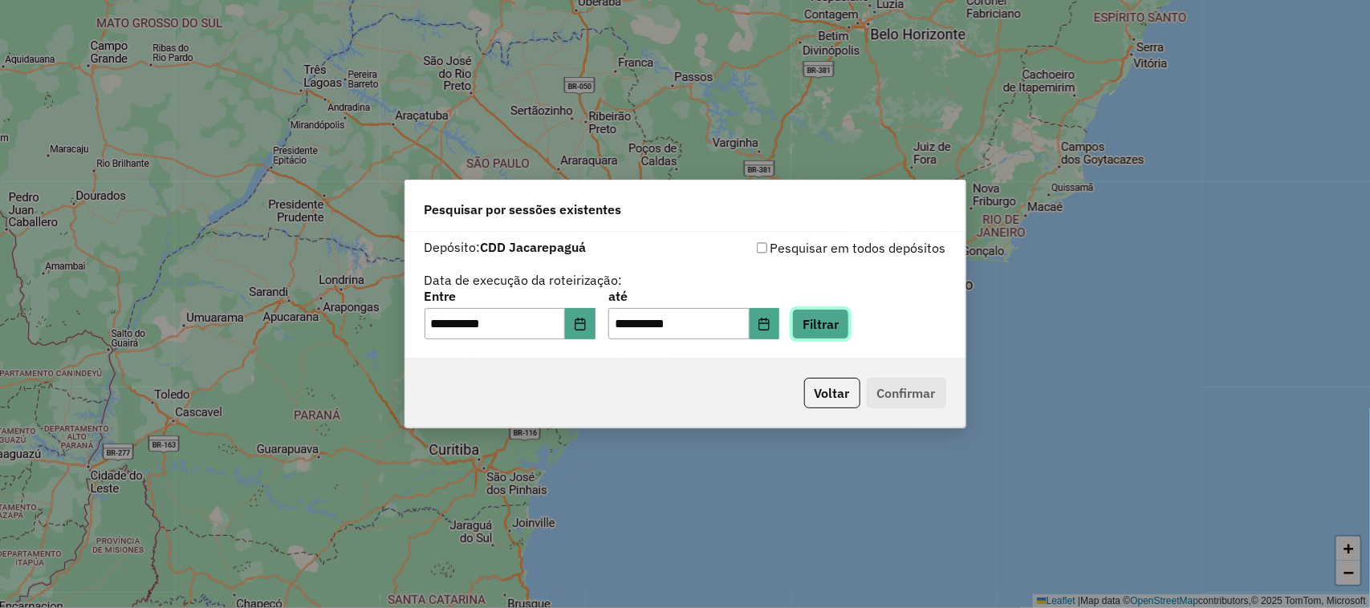
click at [844, 323] on button "Filtrar" at bounding box center [820, 324] width 57 height 30
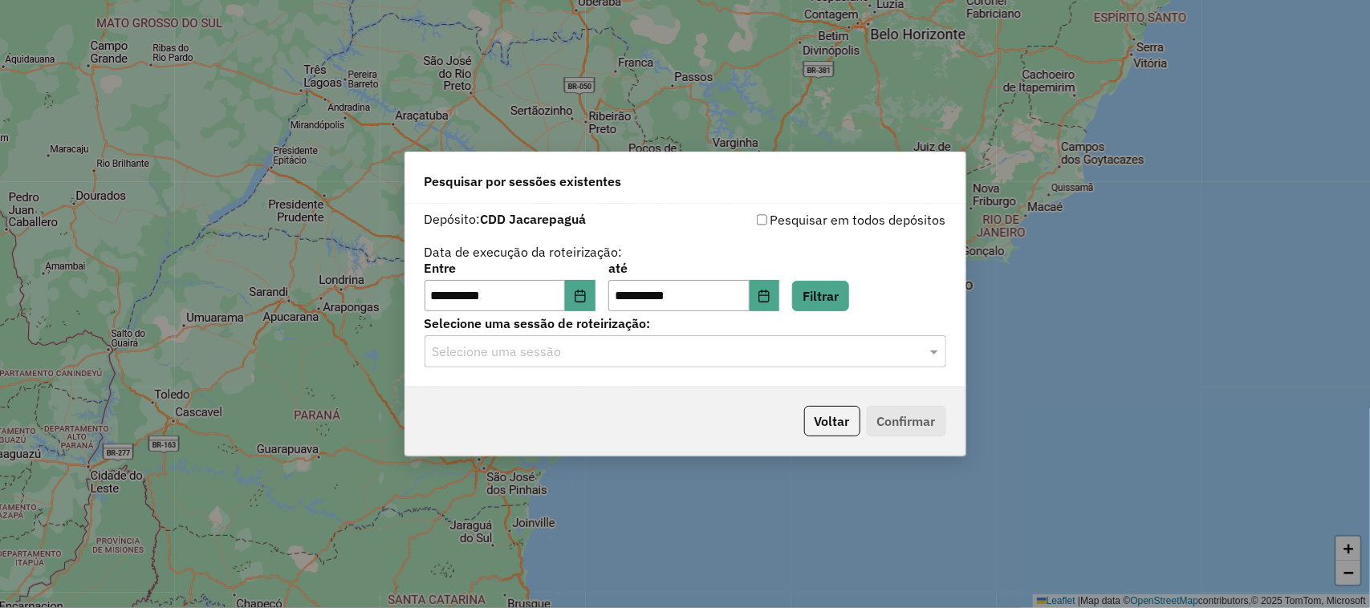
click at [536, 350] on input "text" at bounding box center [669, 352] width 473 height 19
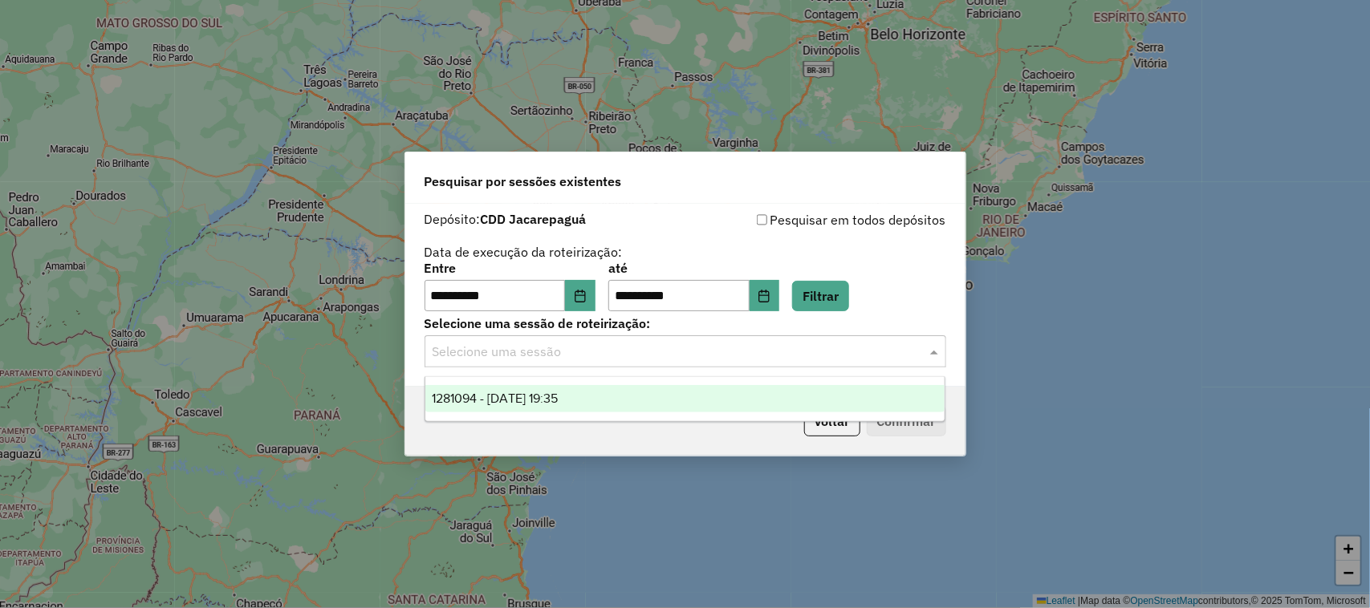
click at [555, 398] on span "1281094 - [DATE] 19:35" at bounding box center [495, 399] width 126 height 14
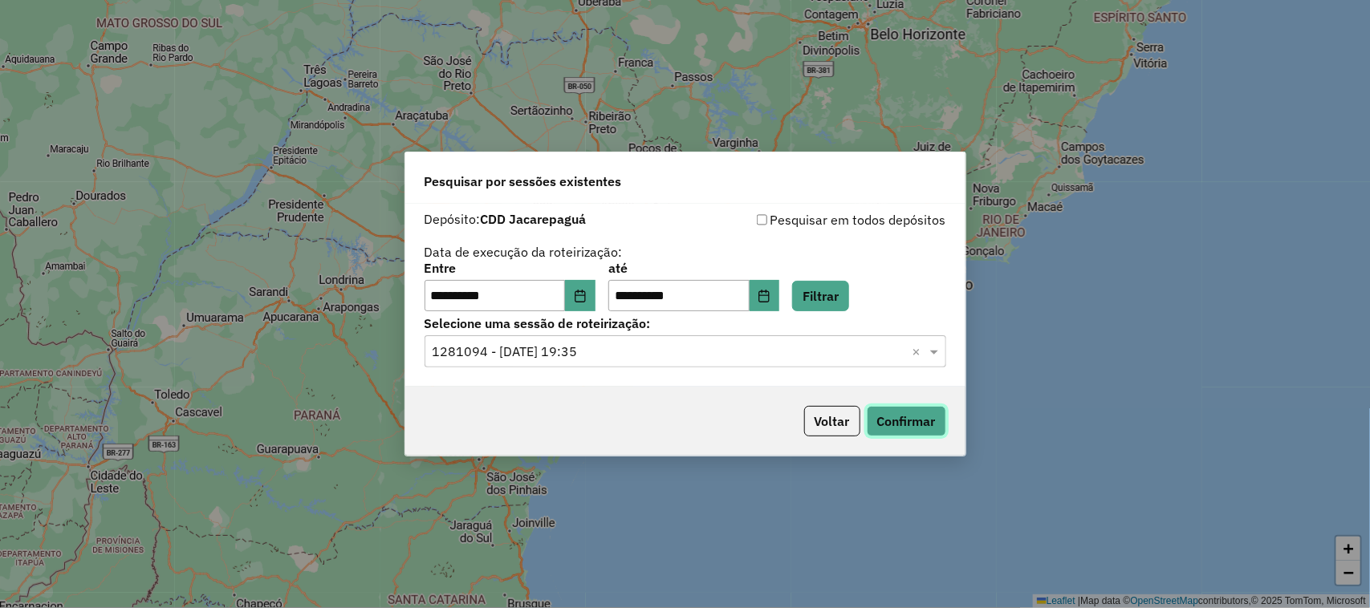
click at [923, 417] on button "Confirmar" at bounding box center [906, 421] width 79 height 30
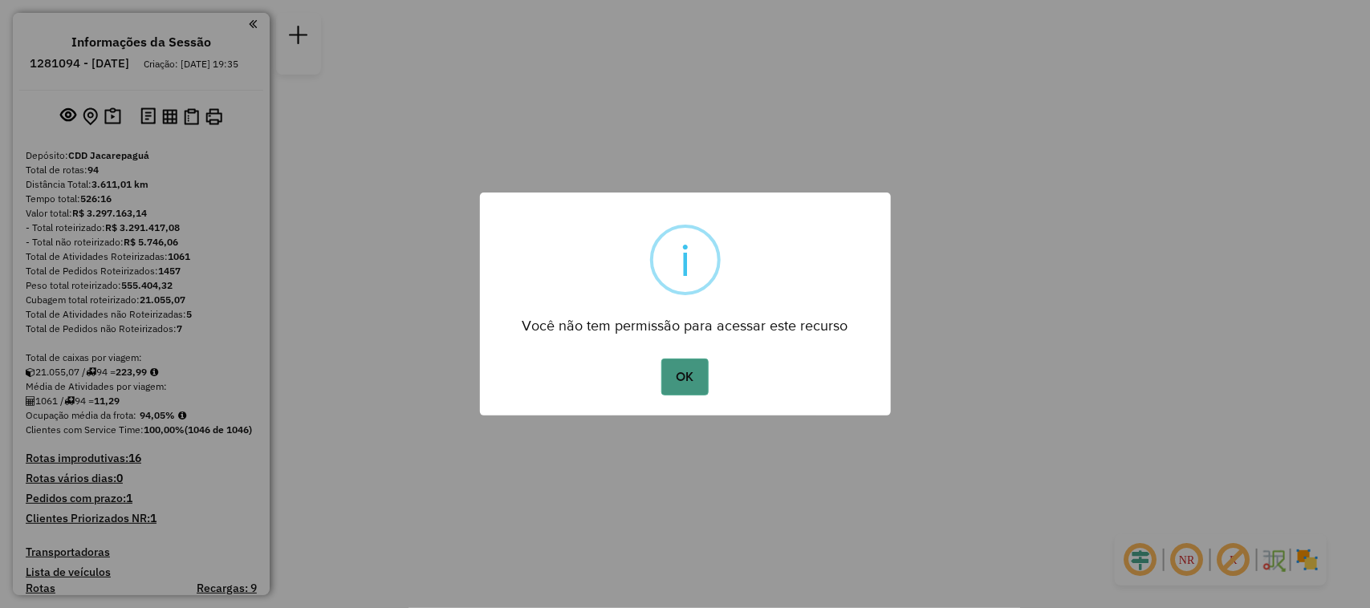
click at [690, 379] on button "OK" at bounding box center [684, 377] width 47 height 37
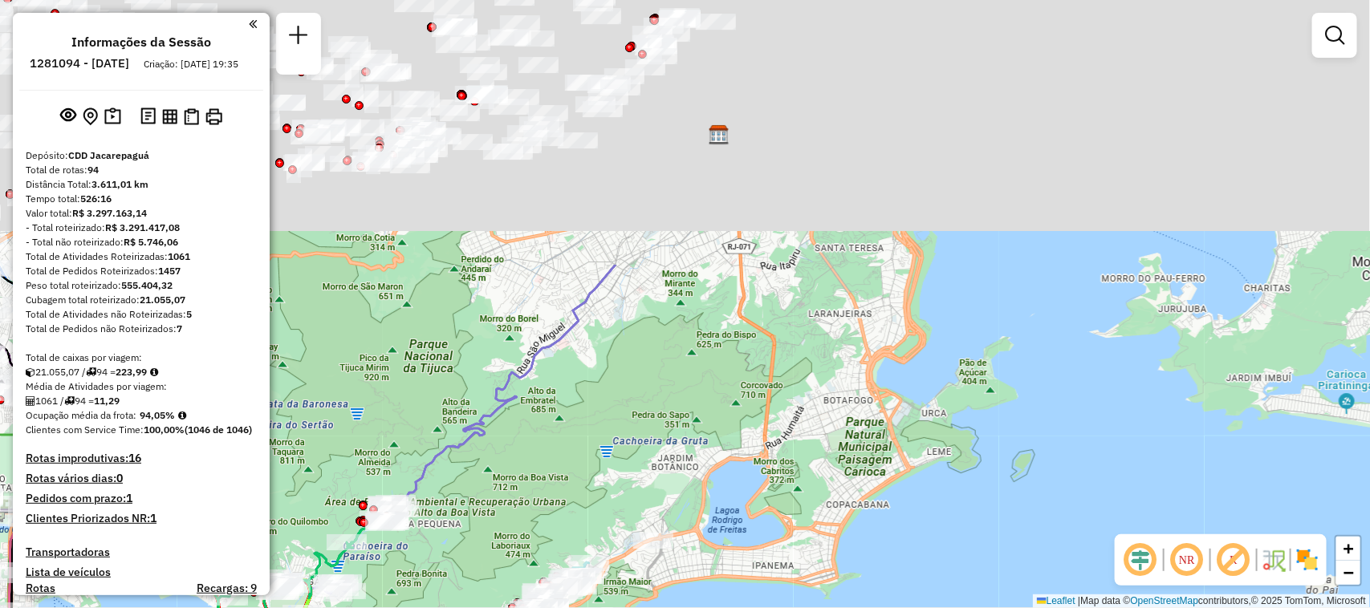
drag, startPoint x: 884, startPoint y: 149, endPoint x: 857, endPoint y: 457, distance: 309.3
click at [880, 484] on div "Janela de atendimento Grade de atendimento Capacidade Transportadoras Veículos …" at bounding box center [685, 304] width 1370 height 608
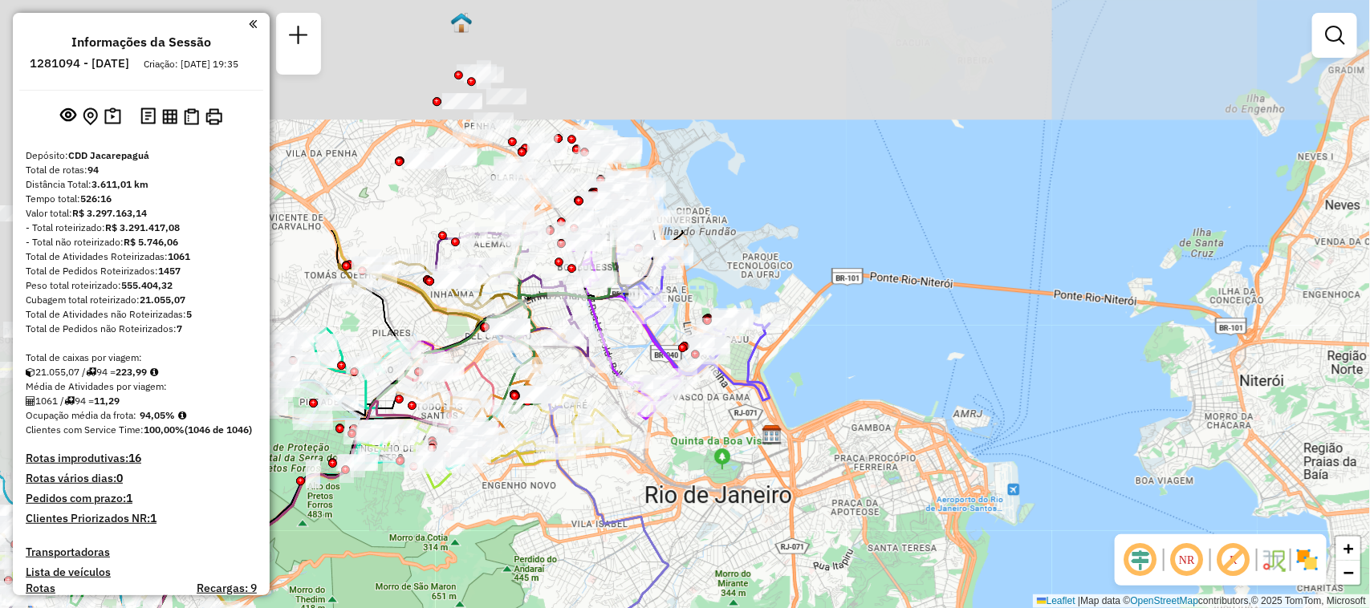
drag, startPoint x: 731, startPoint y: 237, endPoint x: 780, endPoint y: 528, distance: 295.4
click at [780, 528] on div "Janela de atendimento Grade de atendimento Capacidade Transportadoras Veículos …" at bounding box center [685, 304] width 1370 height 608
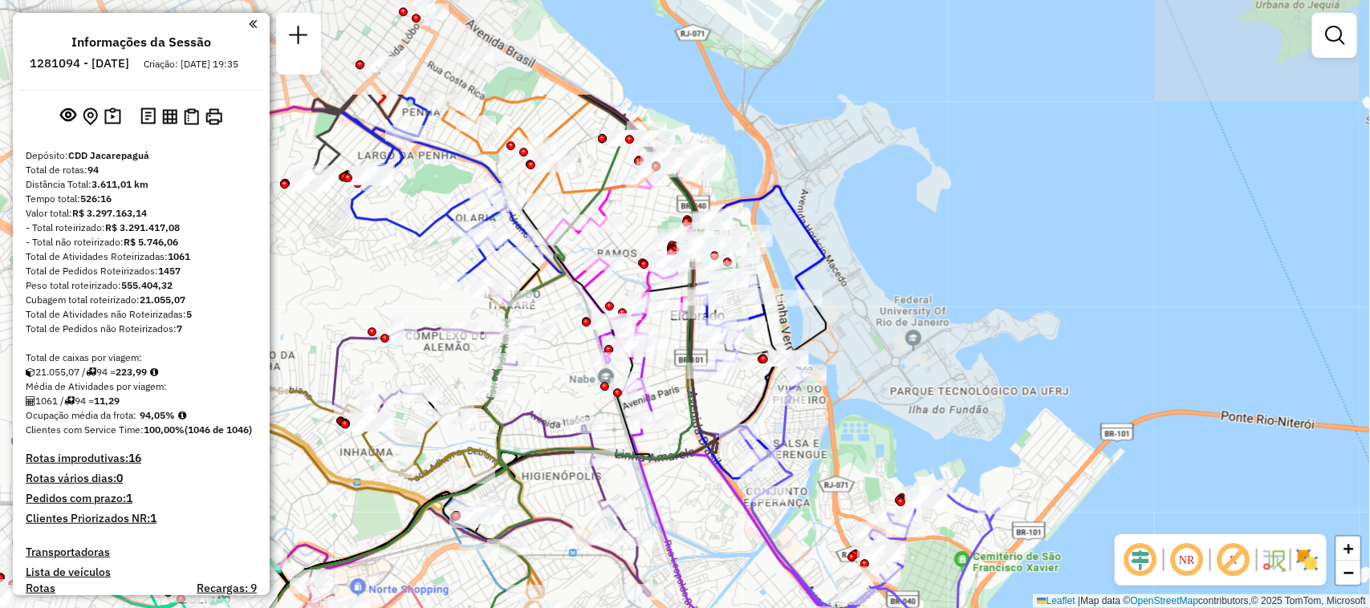
drag, startPoint x: 772, startPoint y: 239, endPoint x: 921, endPoint y: 393, distance: 214.5
click at [921, 393] on div "Janela de atendimento Grade de atendimento Capacidade Transportadoras Veículos …" at bounding box center [685, 304] width 1370 height 608
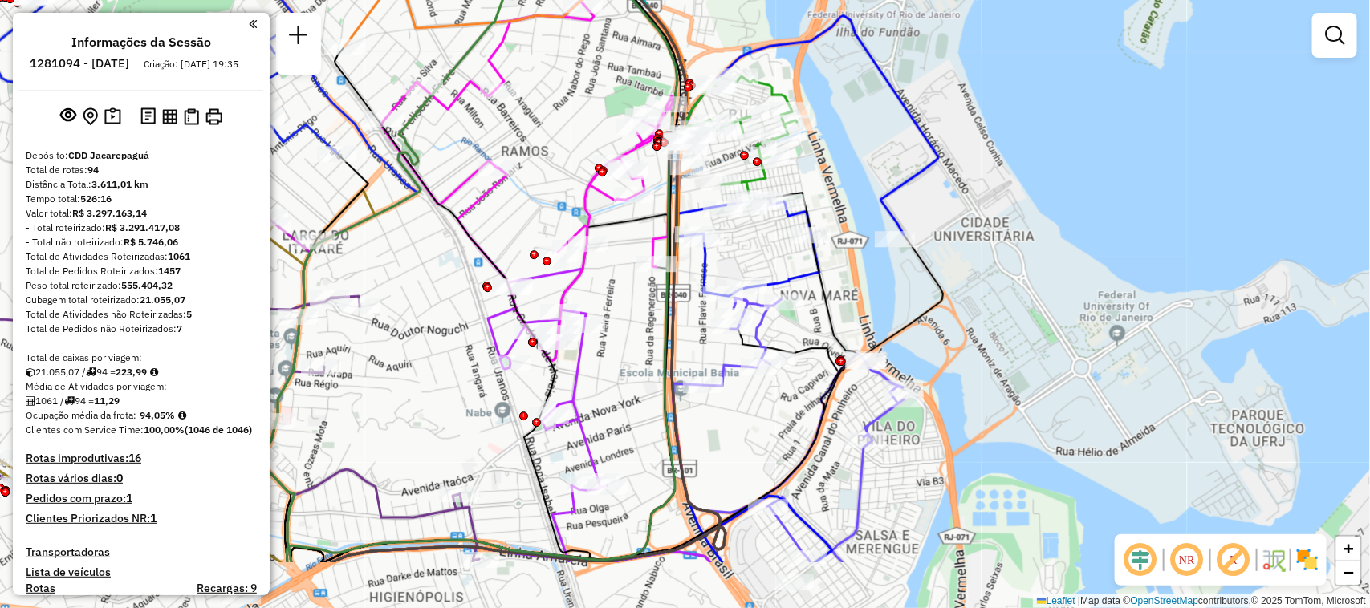
drag, startPoint x: 915, startPoint y: 362, endPoint x: 967, endPoint y: 271, distance: 104.6
click at [967, 271] on div "Janela de atendimento Grade de atendimento Capacidade Transportadoras Veículos …" at bounding box center [685, 304] width 1370 height 608
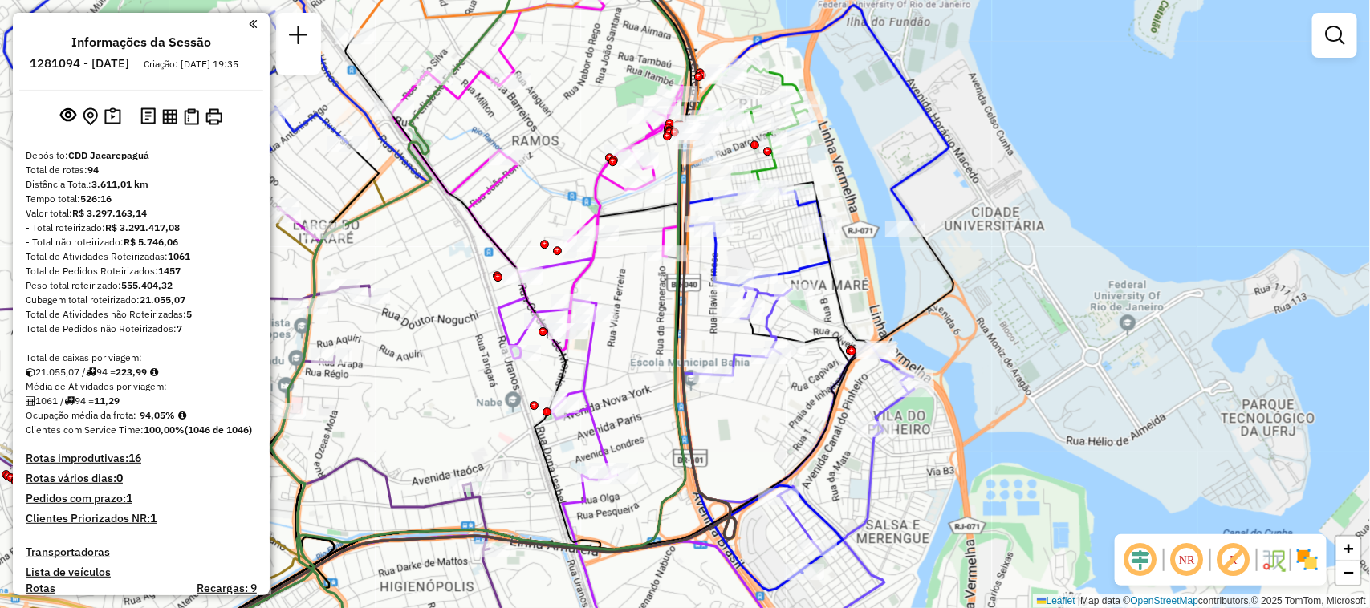
click at [1310, 562] on img at bounding box center [1307, 560] width 26 height 26
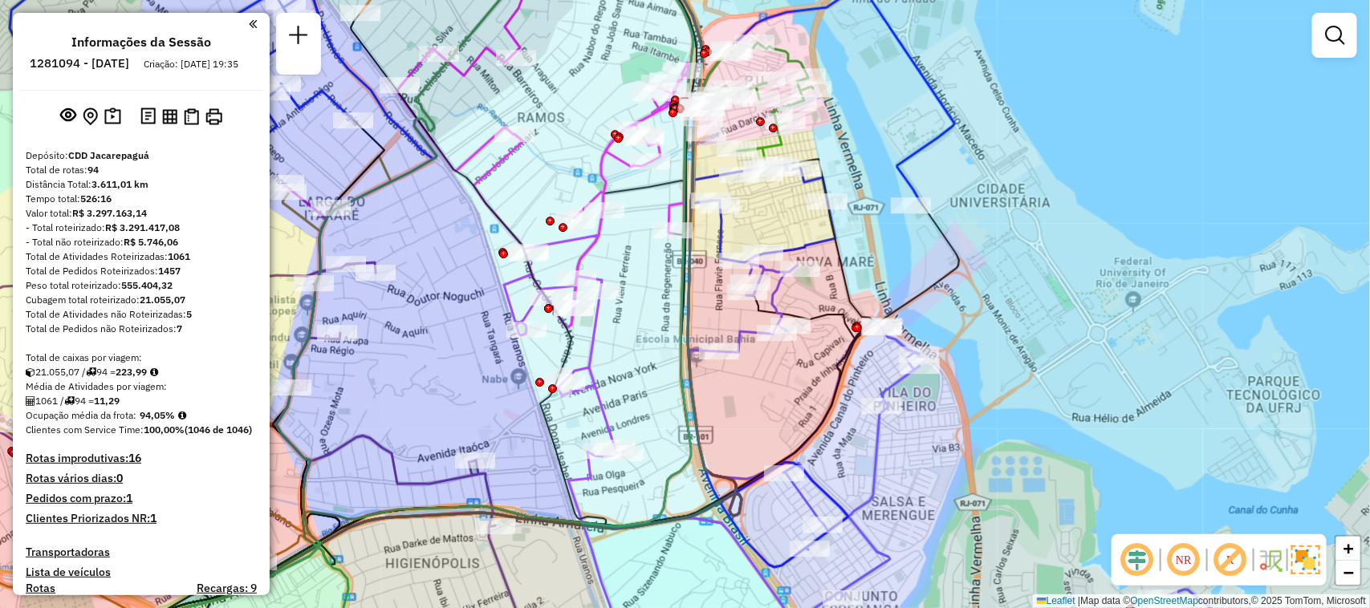
click at [733, 410] on div "Janela de atendimento Grade de atendimento Capacidade Transportadoras Veículos …" at bounding box center [685, 304] width 1370 height 608
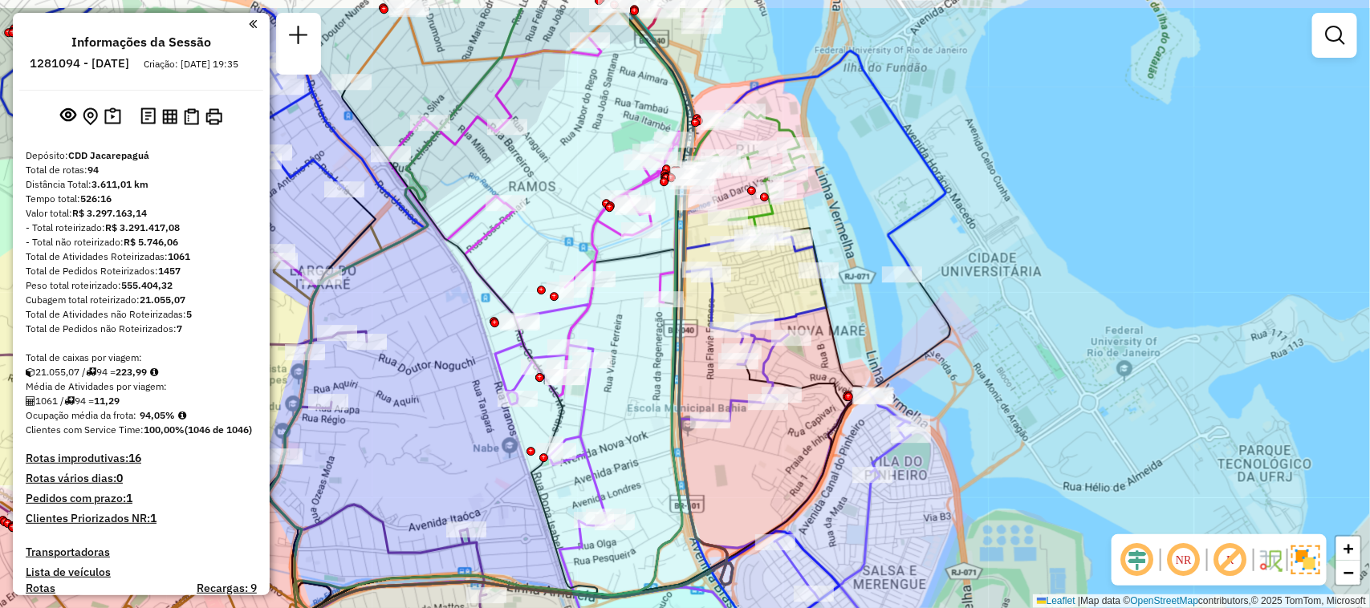
drag, startPoint x: 733, startPoint y: 406, endPoint x: 724, endPoint y: 475, distance: 69.6
click at [724, 475] on div "Janela de atendimento Grade de atendimento Capacidade Transportadoras Veículos …" at bounding box center [685, 304] width 1370 height 608
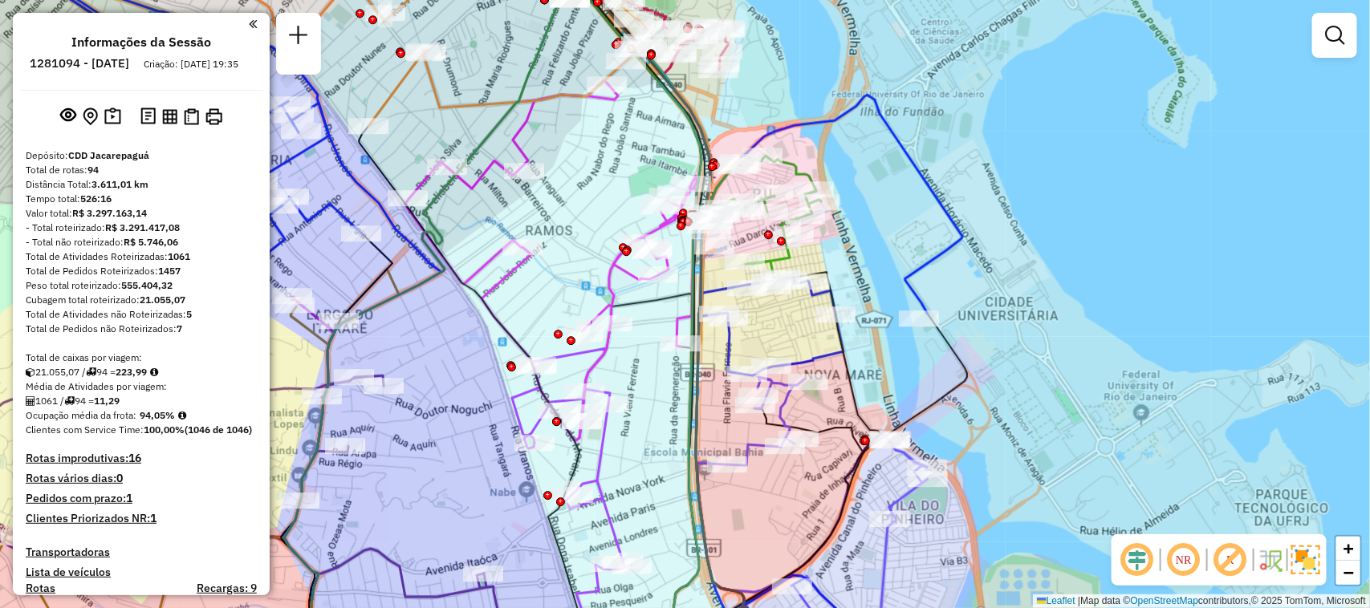
drag, startPoint x: 615, startPoint y: 333, endPoint x: 624, endPoint y: 376, distance: 43.6
click at [624, 376] on div "Janela de atendimento Grade de atendimento Capacidade Transportadoras Veículos …" at bounding box center [685, 304] width 1370 height 608
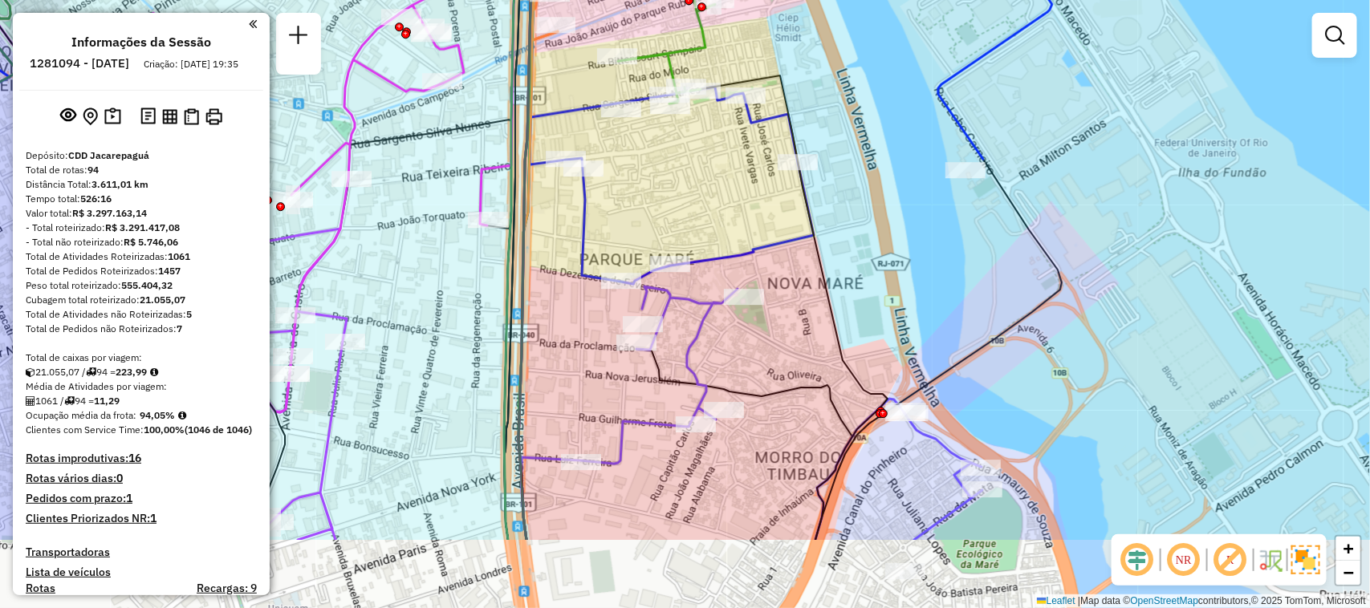
drag, startPoint x: 843, startPoint y: 339, endPoint x: 807, endPoint y: 293, distance: 58.9
click at [835, 253] on div "Janela de atendimento Grade de atendimento Capacidade Transportadoras Veículos …" at bounding box center [685, 304] width 1370 height 608
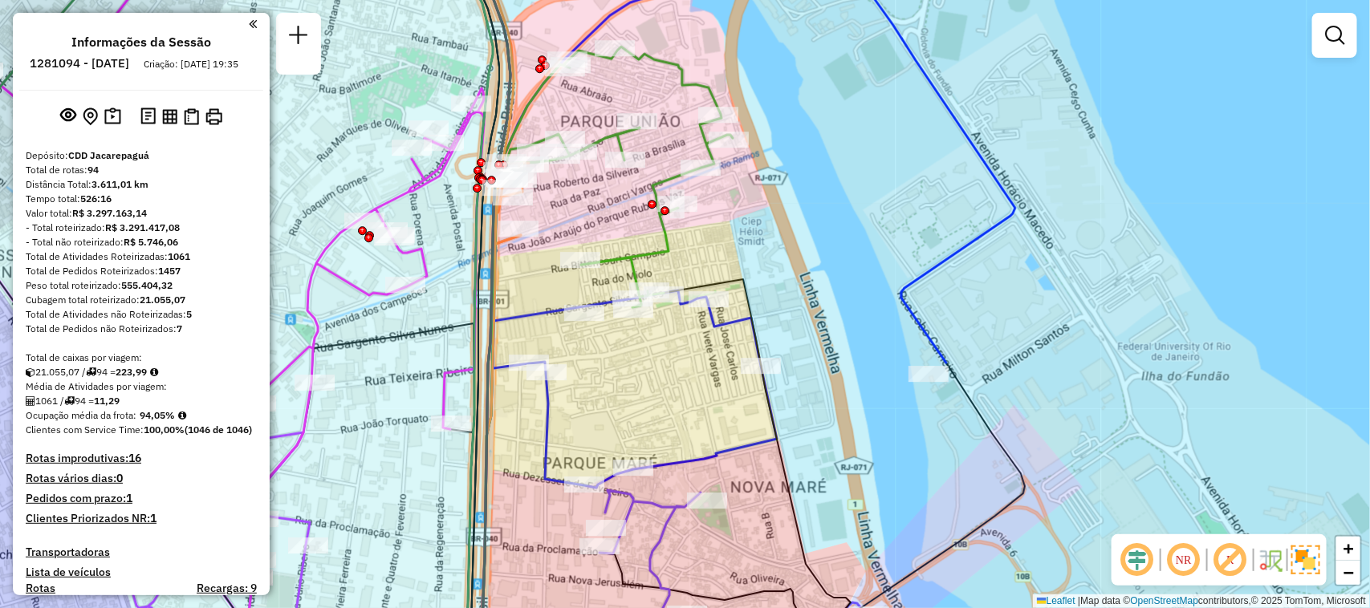
drag, startPoint x: 737, startPoint y: 171, endPoint x: 757, endPoint y: 189, distance: 26.7
click at [757, 189] on div "Janela de atendimento Grade de atendimento Capacidade Transportadoras Veículos …" at bounding box center [685, 304] width 1370 height 608
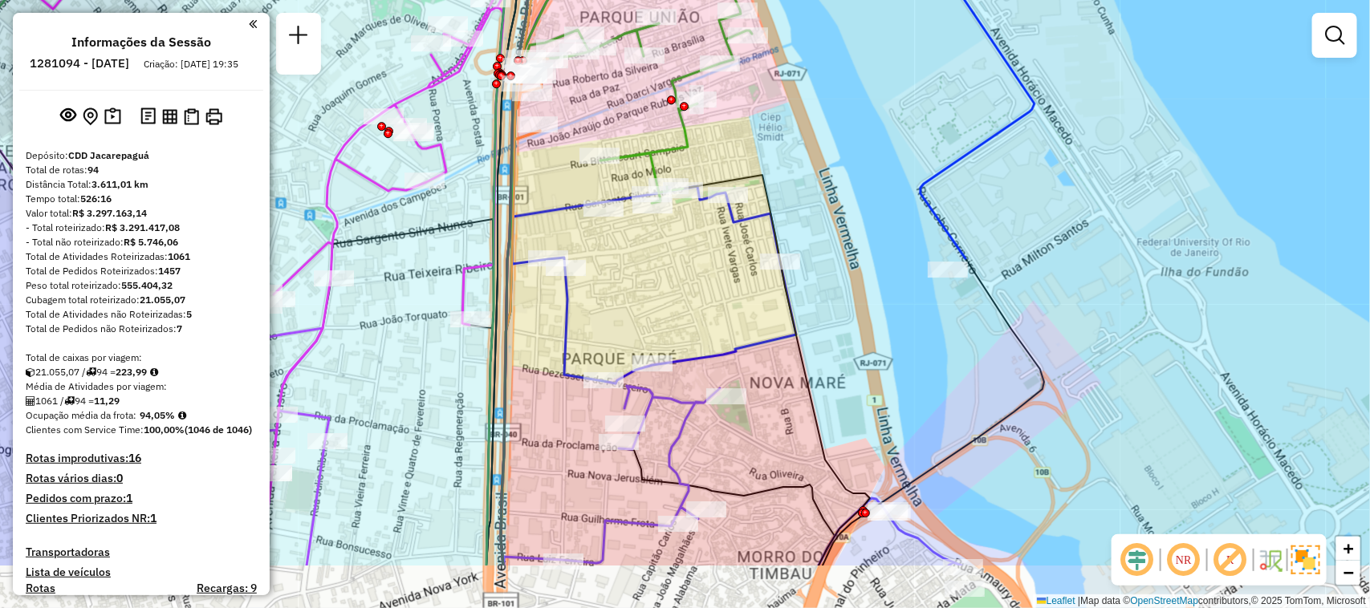
drag, startPoint x: 705, startPoint y: 534, endPoint x: 723, endPoint y: 429, distance: 105.9
click at [723, 429] on div "Janela de atendimento Grade de atendimento Capacidade Transportadoras Veículos …" at bounding box center [685, 304] width 1370 height 608
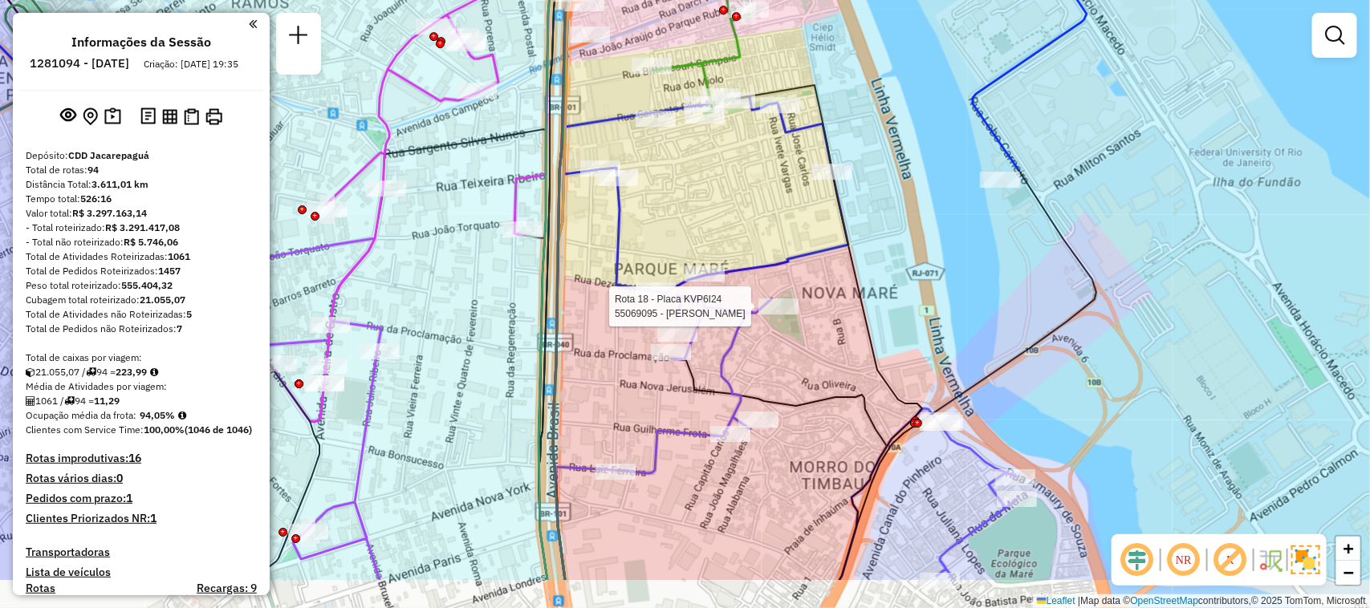
drag, startPoint x: 554, startPoint y: 468, endPoint x: 607, endPoint y: 378, distance: 103.9
click at [607, 378] on div "Rota 18 - Placa KVP6I24 55069095 - VANDER GONCALVES Janela de atendimento Grade…" at bounding box center [685, 304] width 1370 height 608
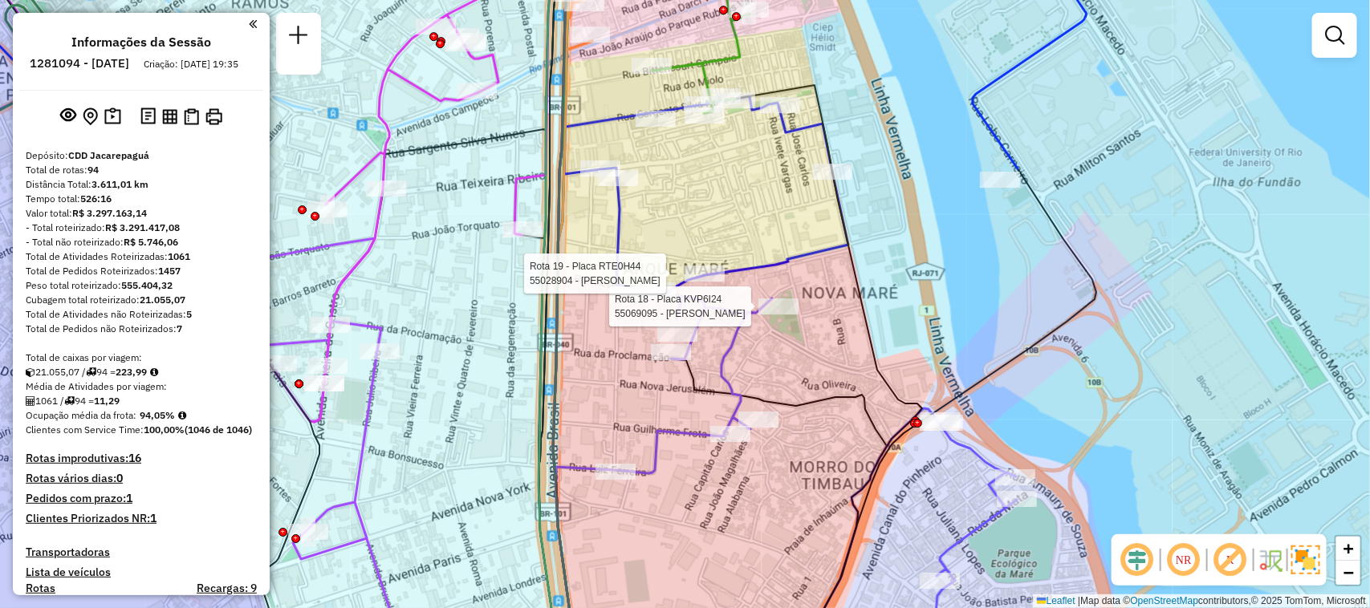
select select "**********"
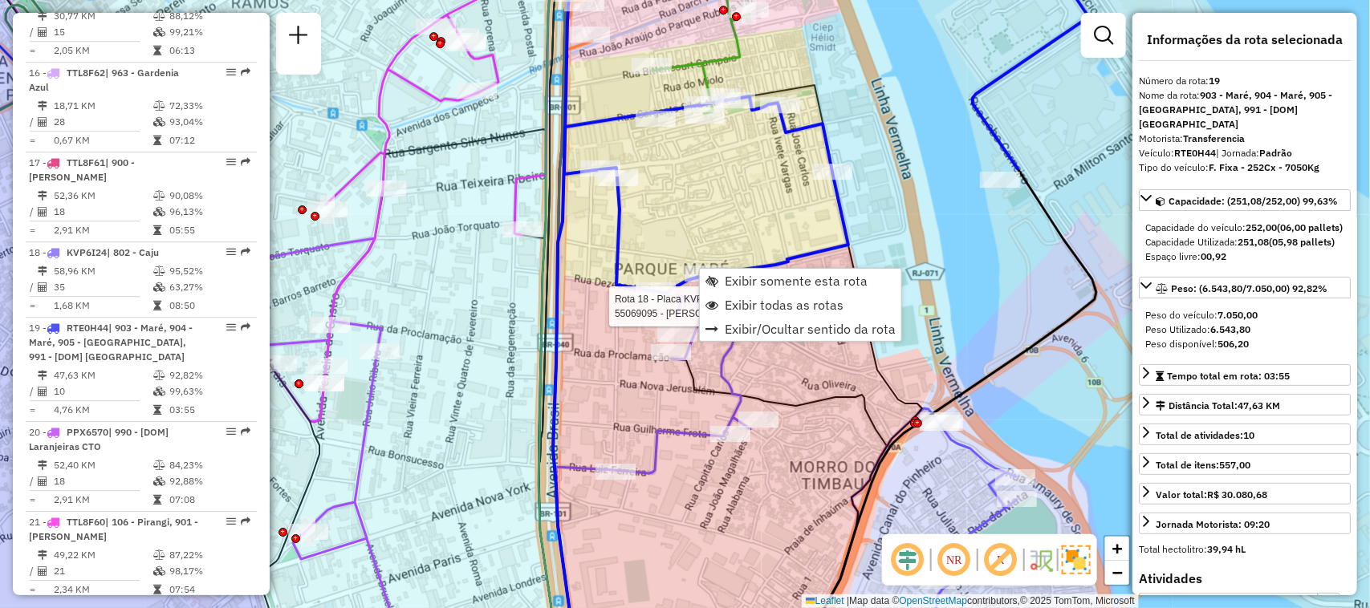
scroll to position [2196, 0]
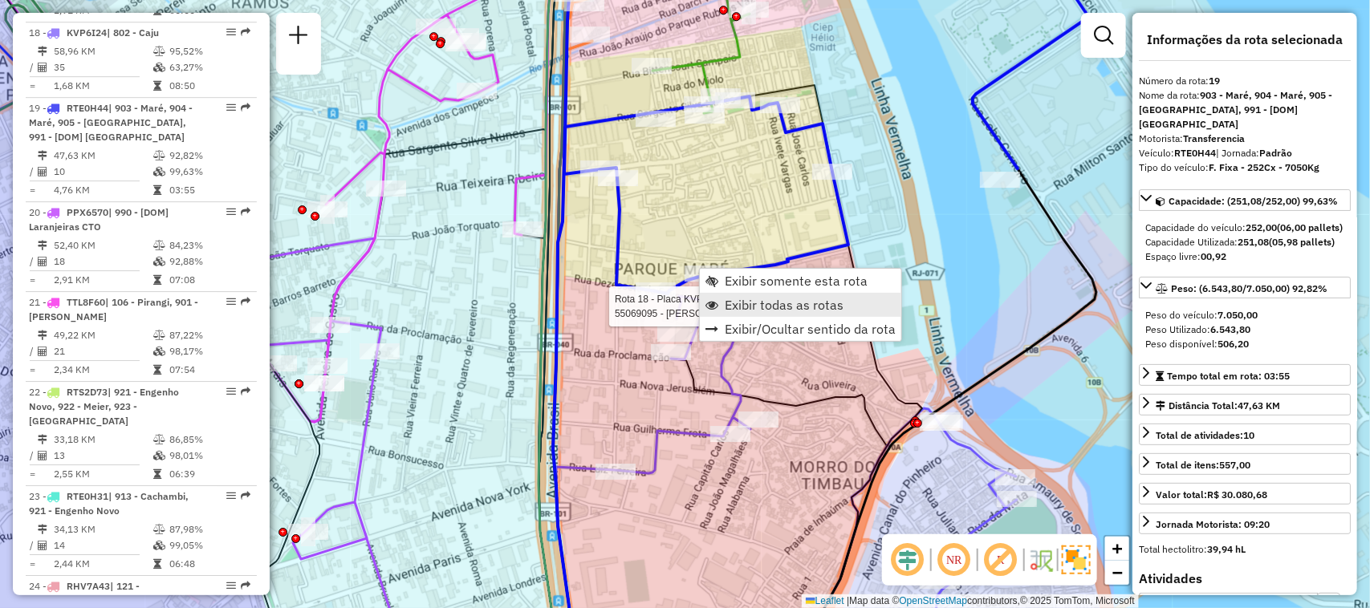
click at [728, 302] on span "Exibir todas as rotas" at bounding box center [784, 305] width 119 height 13
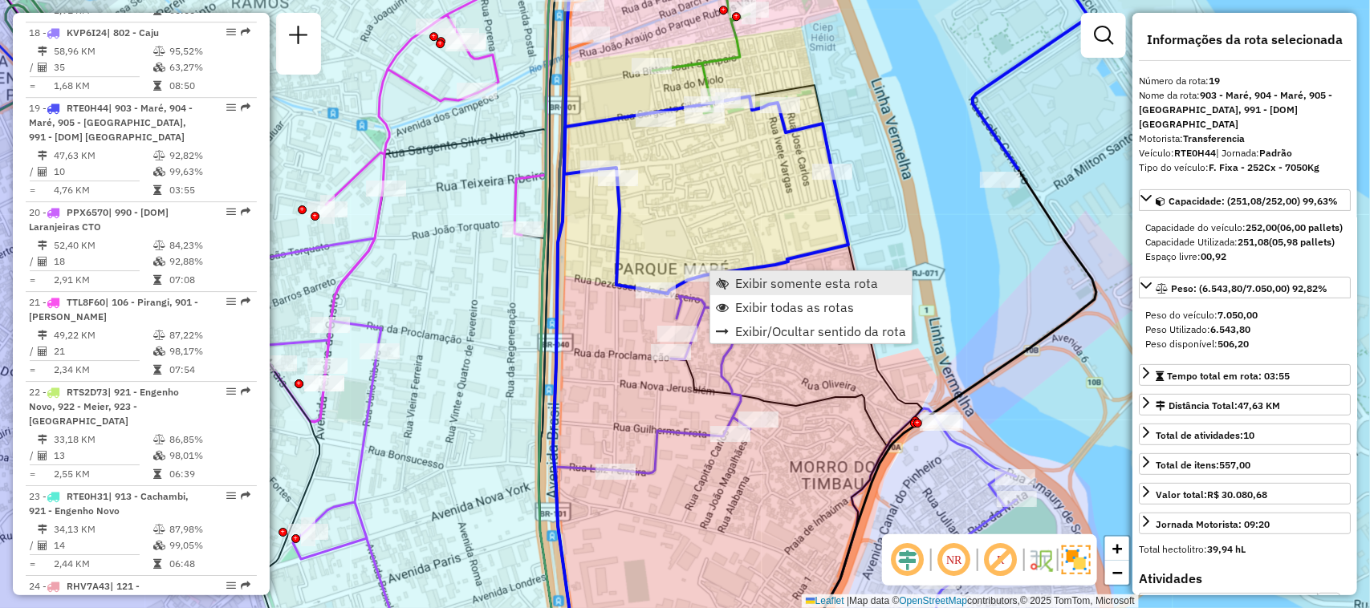
click at [785, 278] on span "Exibir somente esta rota" at bounding box center [806, 283] width 143 height 13
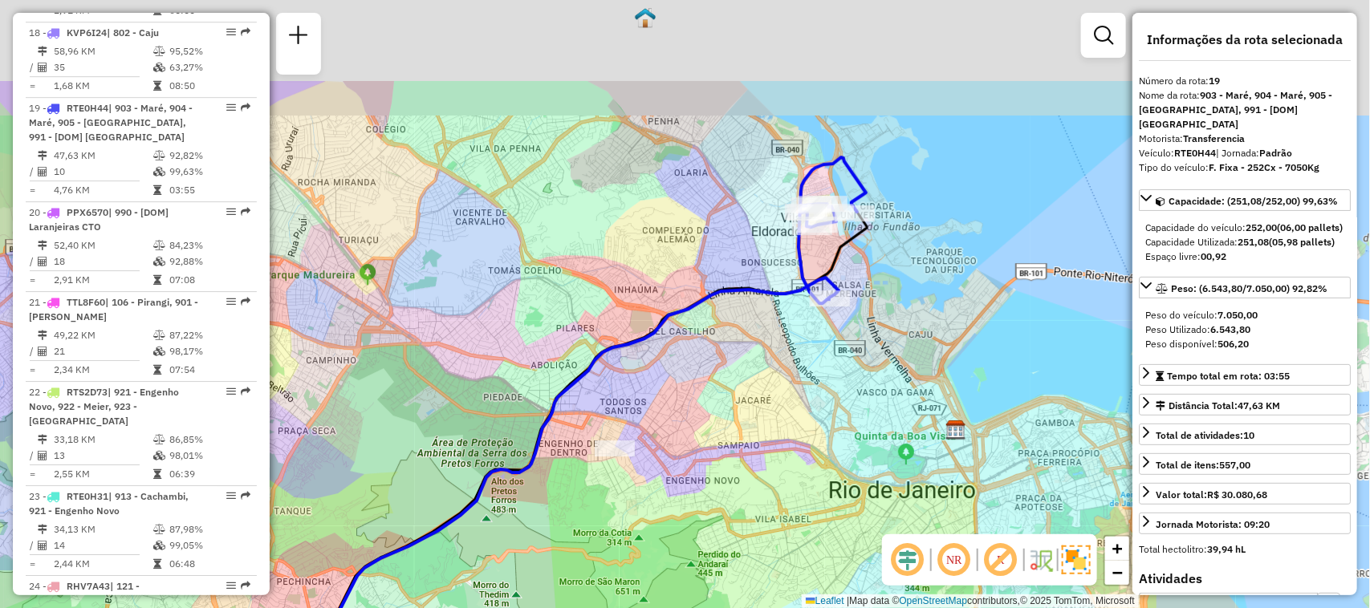
drag, startPoint x: 817, startPoint y: 226, endPoint x: 668, endPoint y: 370, distance: 207.1
click at [668, 370] on div "Janela de atendimento Grade de atendimento Capacidade Transportadoras Veículos …" at bounding box center [685, 304] width 1370 height 608
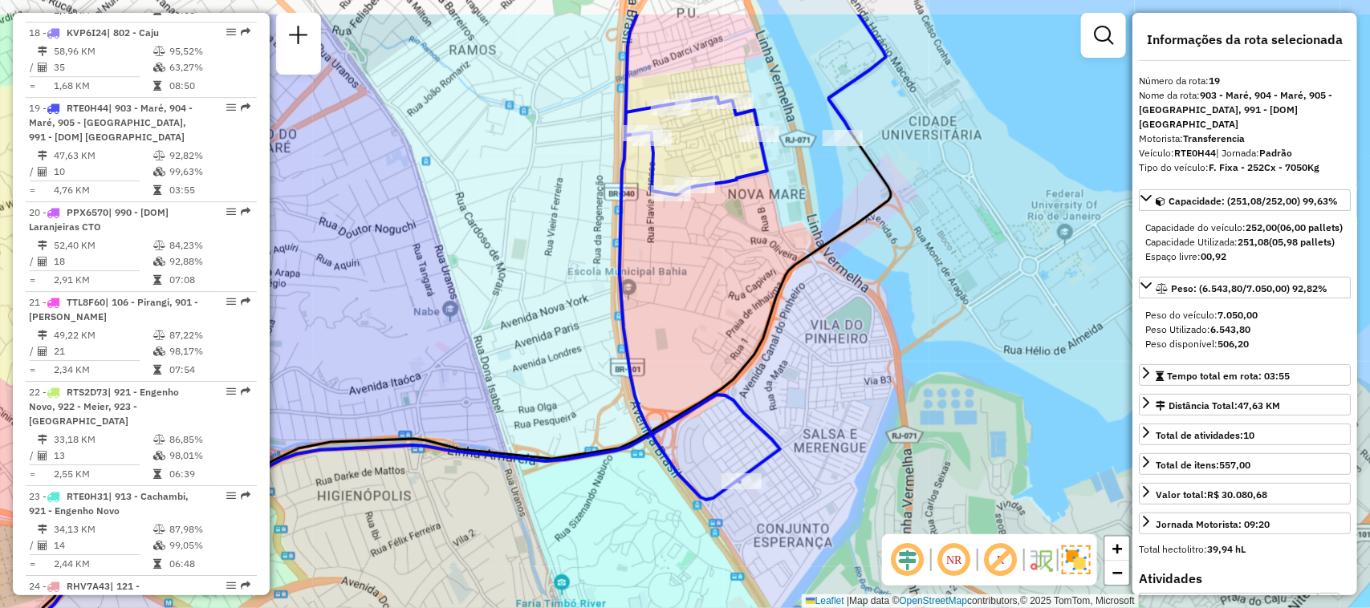
drag, startPoint x: 770, startPoint y: 189, endPoint x: 739, endPoint y: 281, distance: 97.4
click at [739, 279] on div "Janela de atendimento Grade de atendimento Capacidade Transportadoras Veículos …" at bounding box center [685, 304] width 1370 height 608
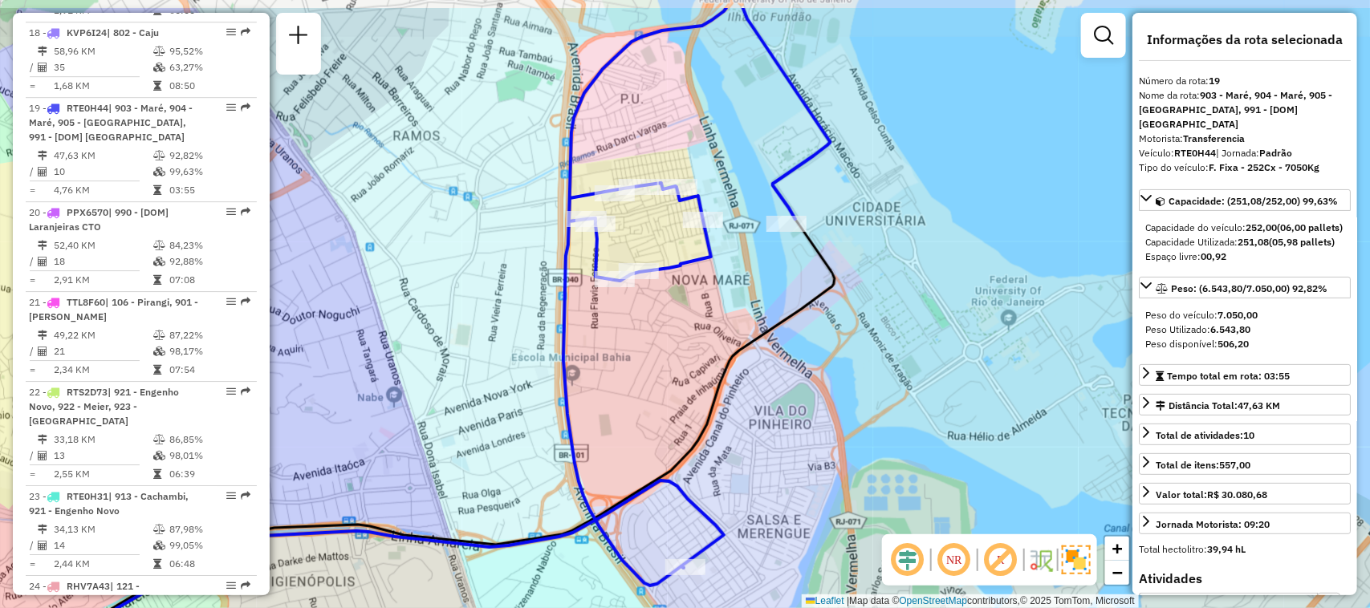
drag, startPoint x: 798, startPoint y: 254, endPoint x: 742, endPoint y: 325, distance: 90.9
click at [742, 325] on div "Janela de atendimento Grade de atendimento Capacidade Transportadoras Veículos …" at bounding box center [685, 304] width 1370 height 608
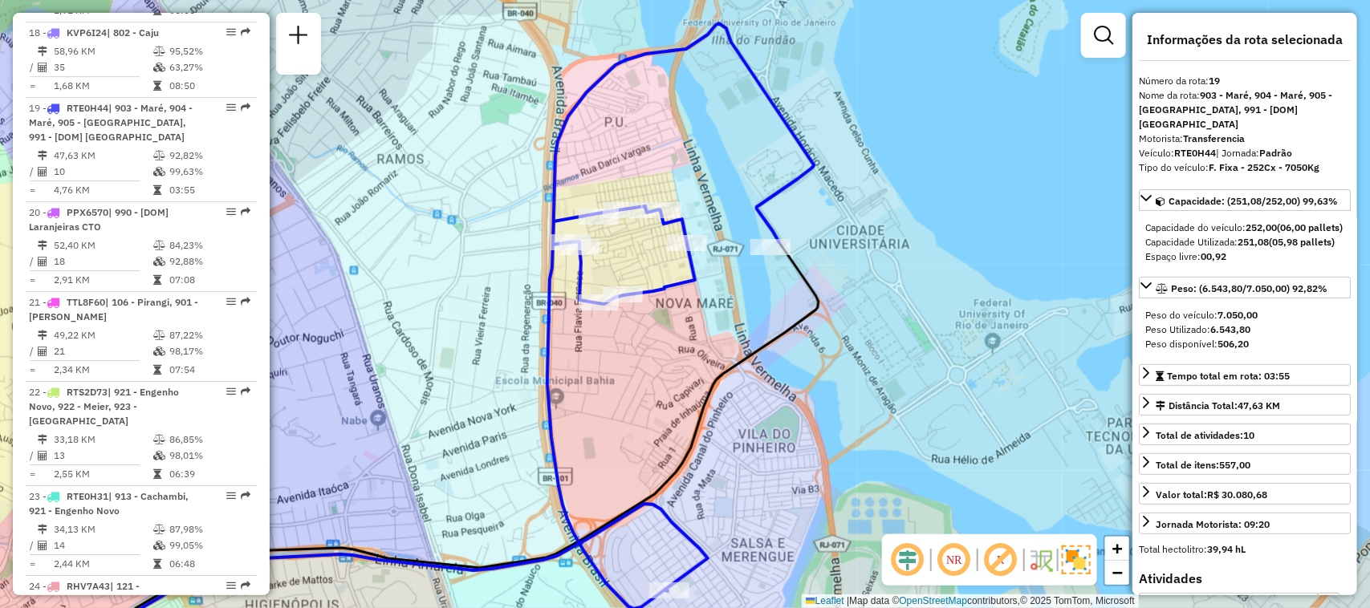
drag, startPoint x: 856, startPoint y: 321, endPoint x: 845, endPoint y: 342, distance: 23.7
click at [845, 342] on div "Janela de atendimento Grade de atendimento Capacidade Transportadoras Veículos …" at bounding box center [685, 304] width 1370 height 608
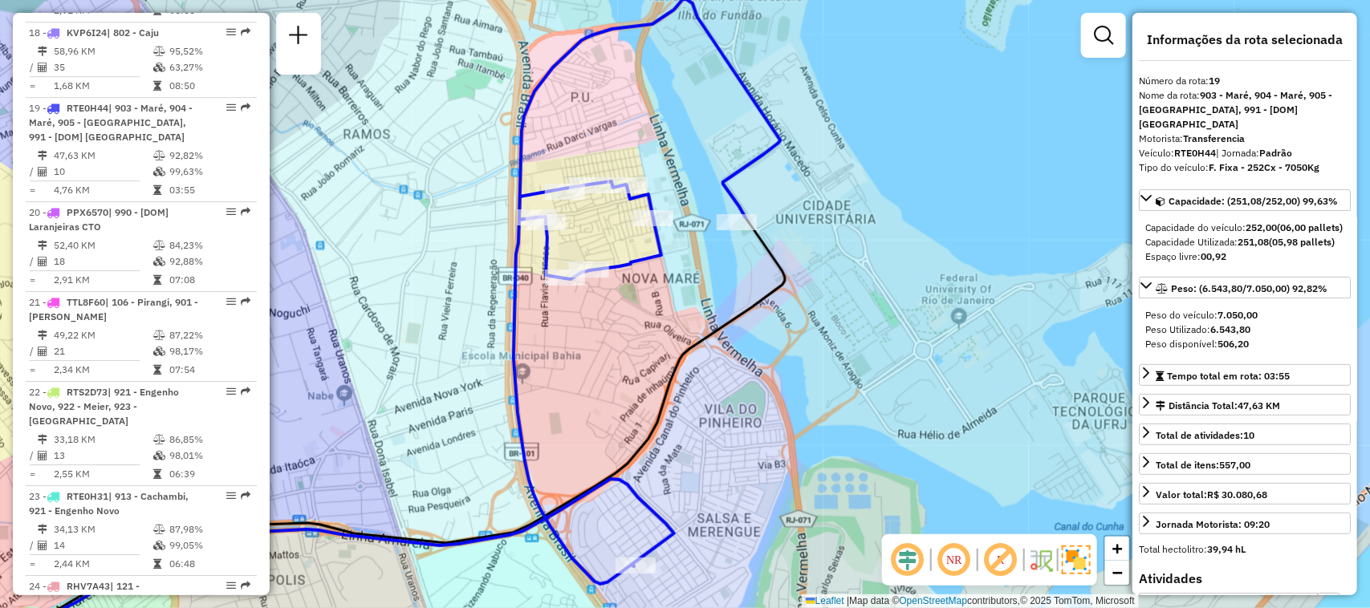
drag, startPoint x: 738, startPoint y: 511, endPoint x: 705, endPoint y: 490, distance: 39.6
click at [705, 490] on div "Janela de atendimento Grade de atendimento Capacidade Transportadoras Veículos …" at bounding box center [685, 304] width 1370 height 608
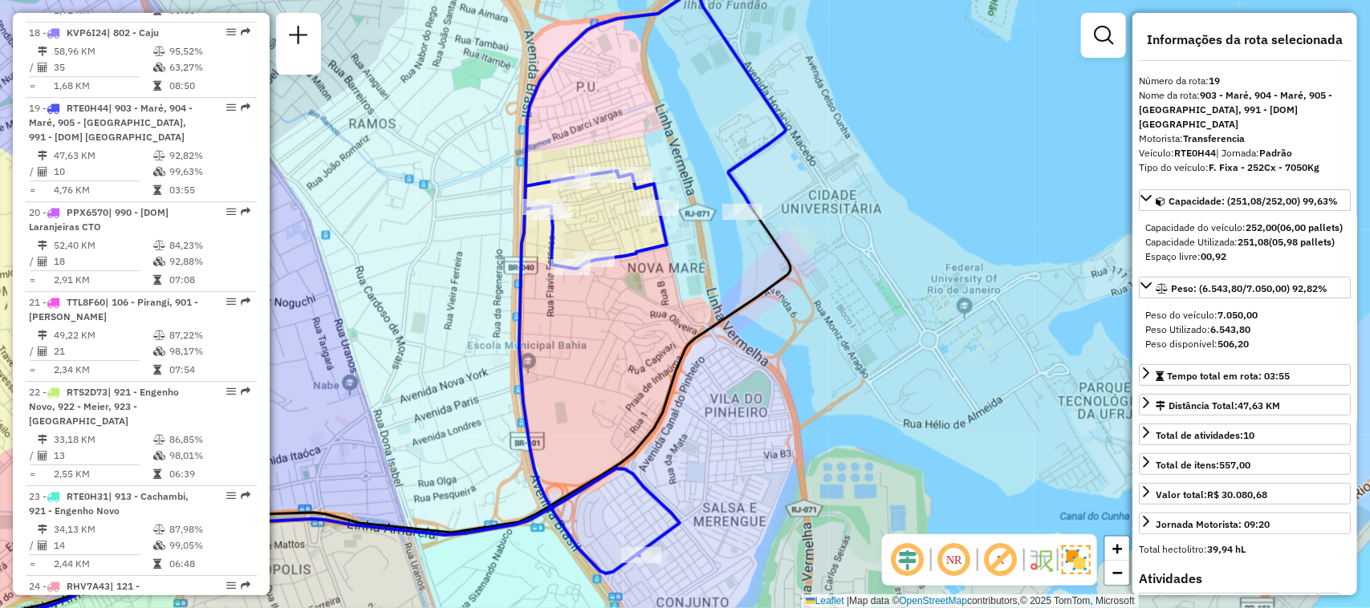
drag, startPoint x: 611, startPoint y: 437, endPoint x: 611, endPoint y: 391, distance: 46.5
click at [611, 391] on div "Janela de atendimento Grade de atendimento Capacidade Transportadoras Veículos …" at bounding box center [685, 304] width 1370 height 608
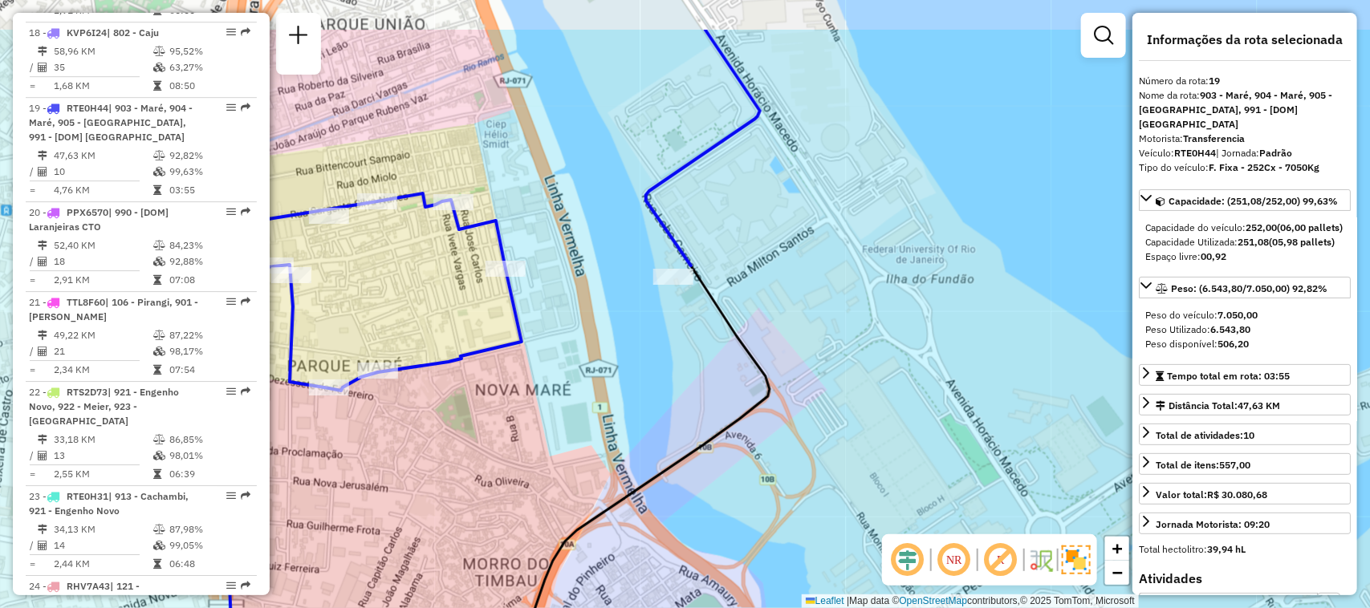
drag, startPoint x: 787, startPoint y: 148, endPoint x: 708, endPoint y: 303, distance: 173.3
click at [708, 303] on div "Janela de atendimento Grade de atendimento Capacidade Transportadoras Veículos …" at bounding box center [685, 304] width 1370 height 608
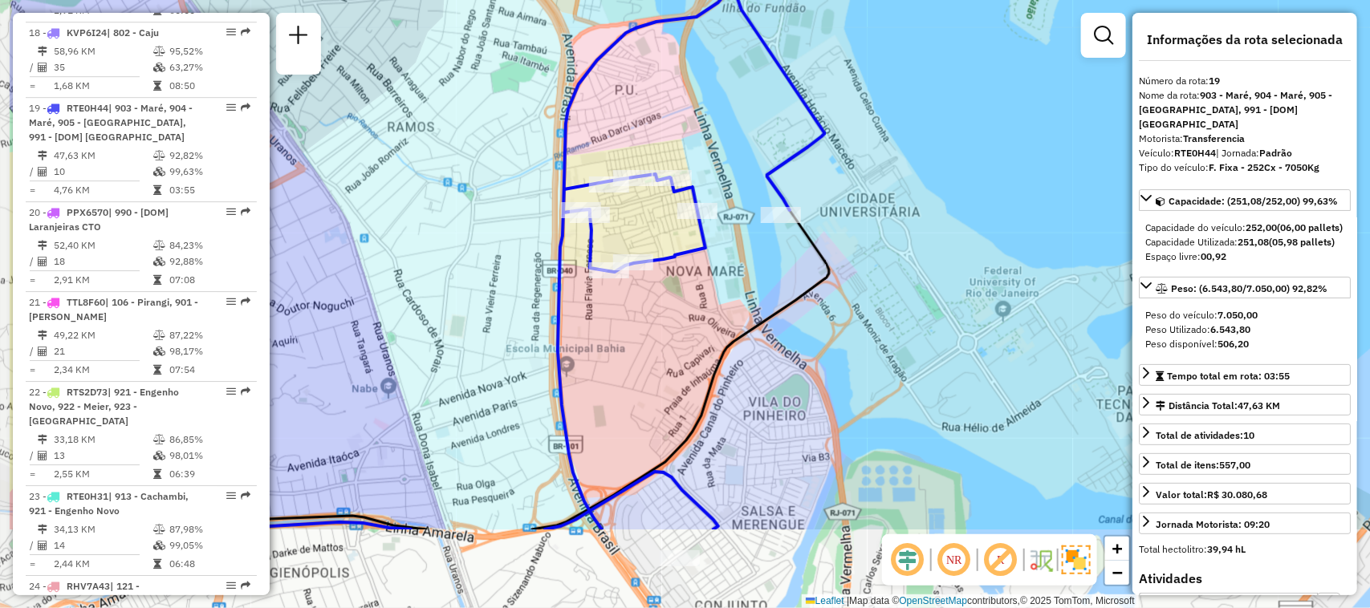
drag, startPoint x: 599, startPoint y: 412, endPoint x: 733, endPoint y: 277, distance: 190.1
click at [733, 277] on div "Janela de atendimento Grade de atendimento Capacidade Transportadoras Veículos …" at bounding box center [685, 304] width 1370 height 608
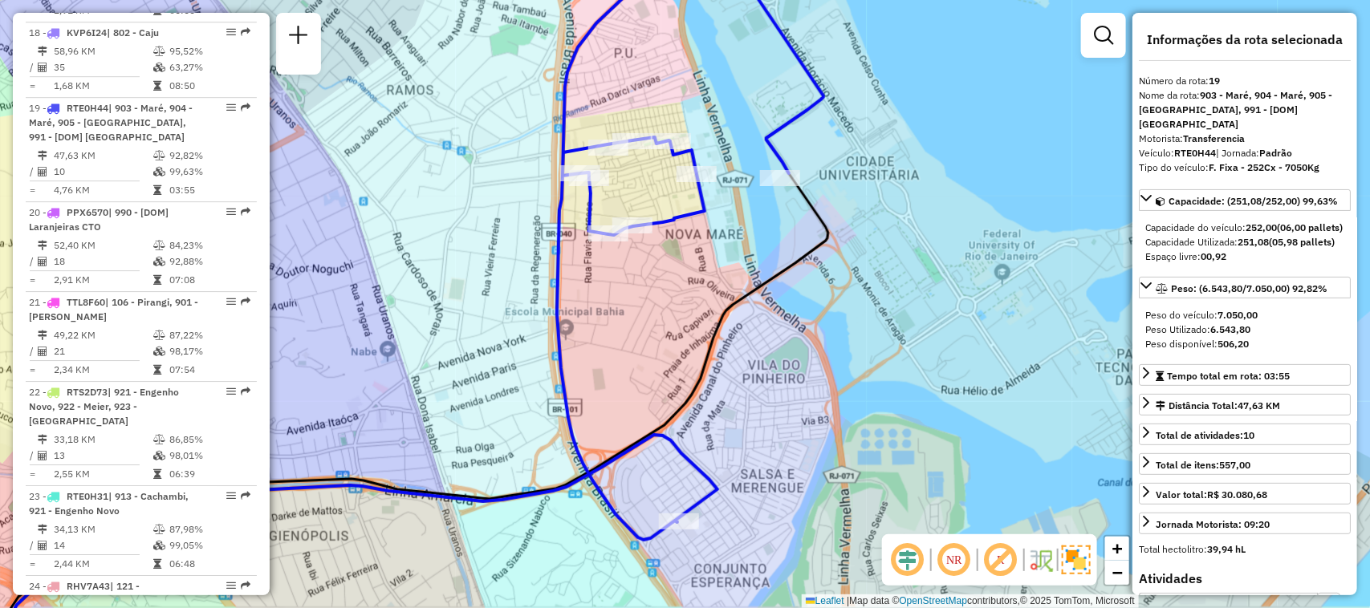
drag, startPoint x: 639, startPoint y: 413, endPoint x: 635, endPoint y: 382, distance: 31.6
click at [635, 382] on div "Janela de atendimento Grade de atendimento Capacidade Transportadoras Veículos …" at bounding box center [685, 304] width 1370 height 608
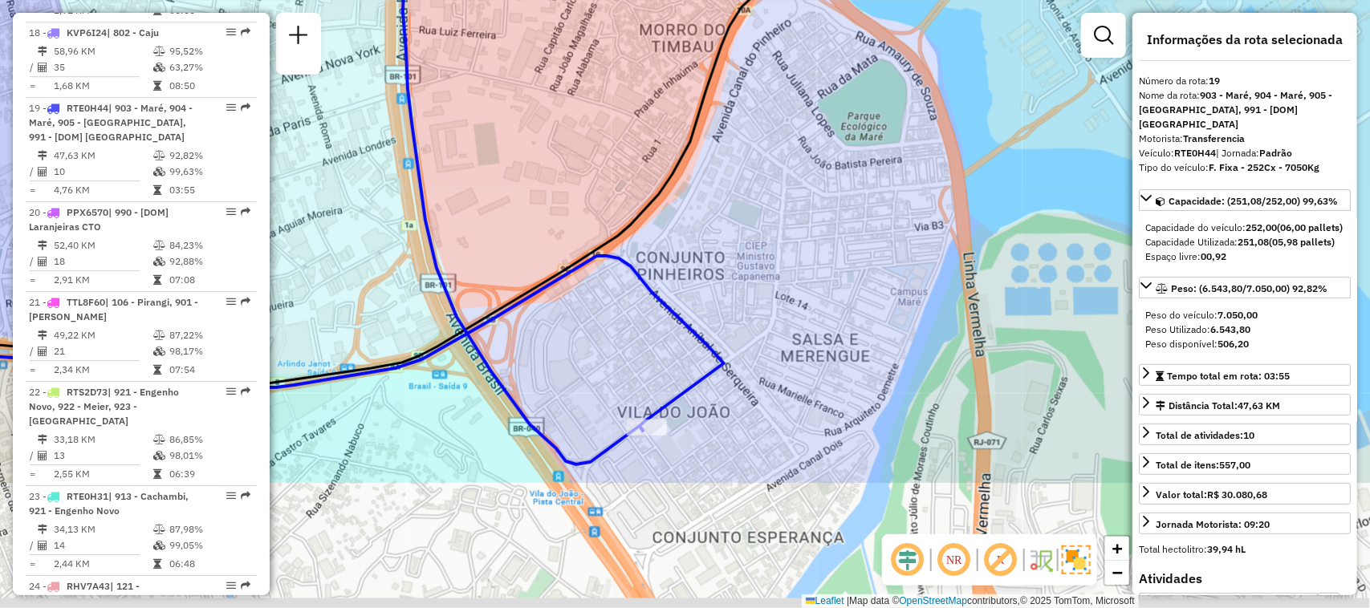
drag, startPoint x: 709, startPoint y: 502, endPoint x: 627, endPoint y: 317, distance: 201.9
click at [635, 315] on div "Janela de atendimento Grade de atendimento Capacidade Transportadoras Veículos …" at bounding box center [685, 304] width 1370 height 608
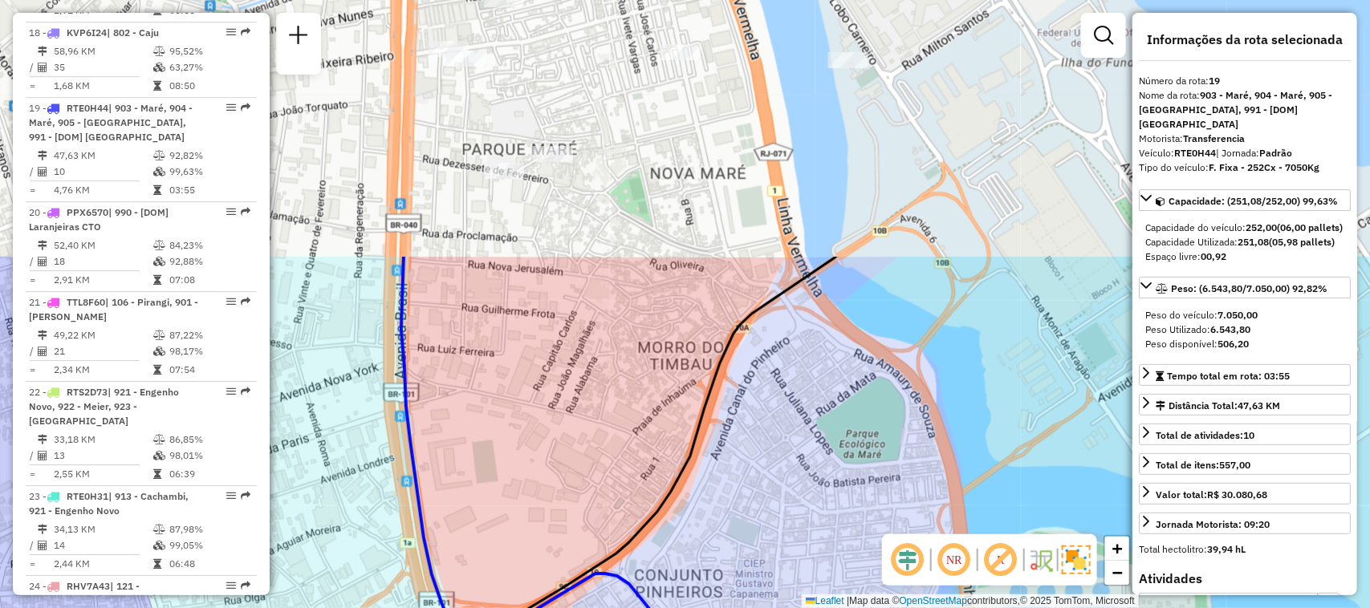
drag, startPoint x: 555, startPoint y: 182, endPoint x: 556, endPoint y: 502, distance: 319.4
click at [556, 502] on div "Janela de atendimento Grade de atendimento Capacidade Transportadoras Veículos …" at bounding box center [685, 304] width 1370 height 608
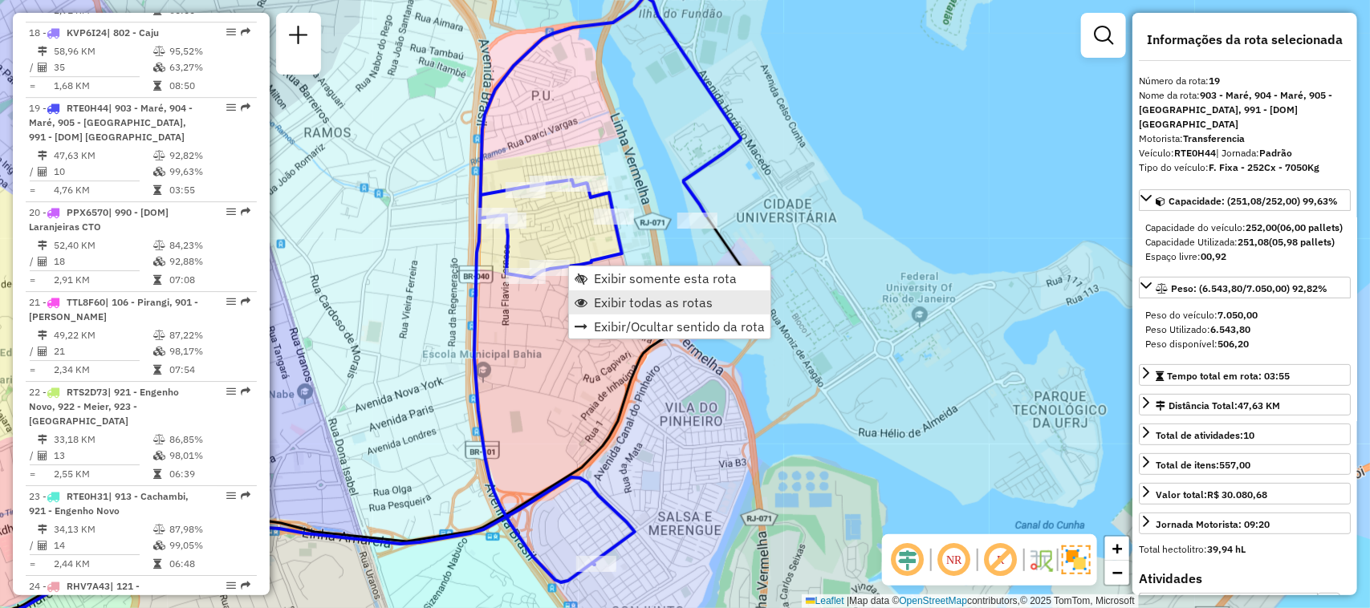
click at [594, 301] on span "Exibir todas as rotas" at bounding box center [653, 302] width 119 height 13
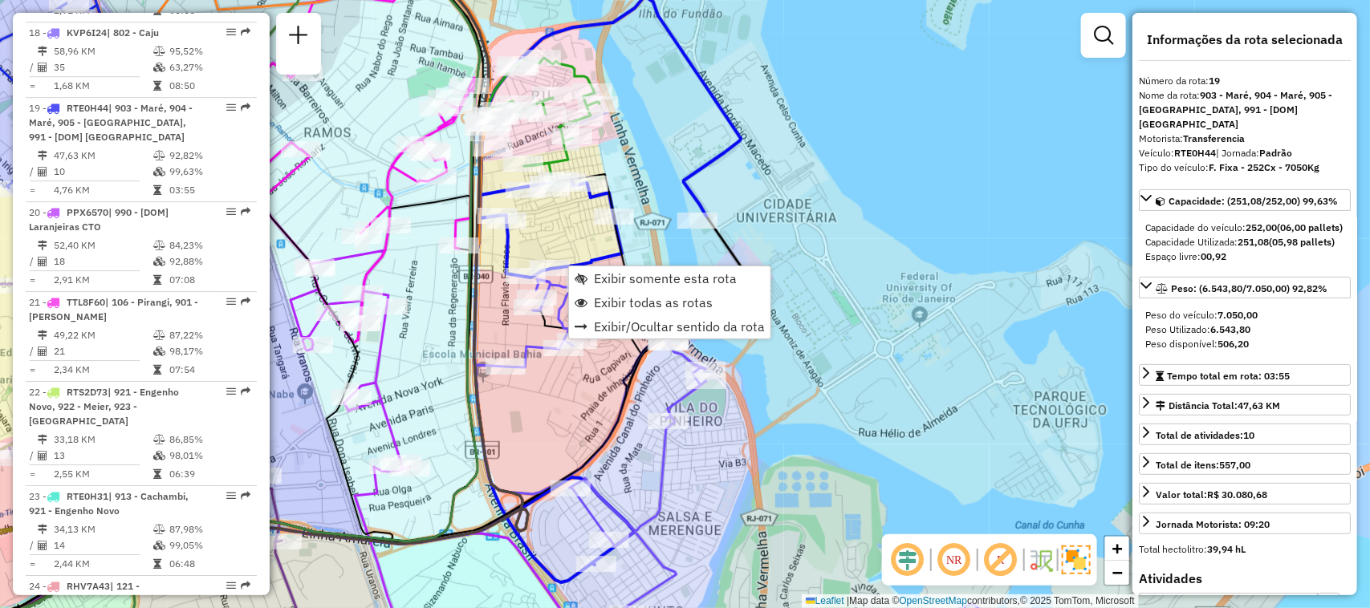
click at [599, 274] on div "Janela de atendimento Grade de atendimento Capacidade Transportadoras Veículos …" at bounding box center [685, 304] width 1370 height 608
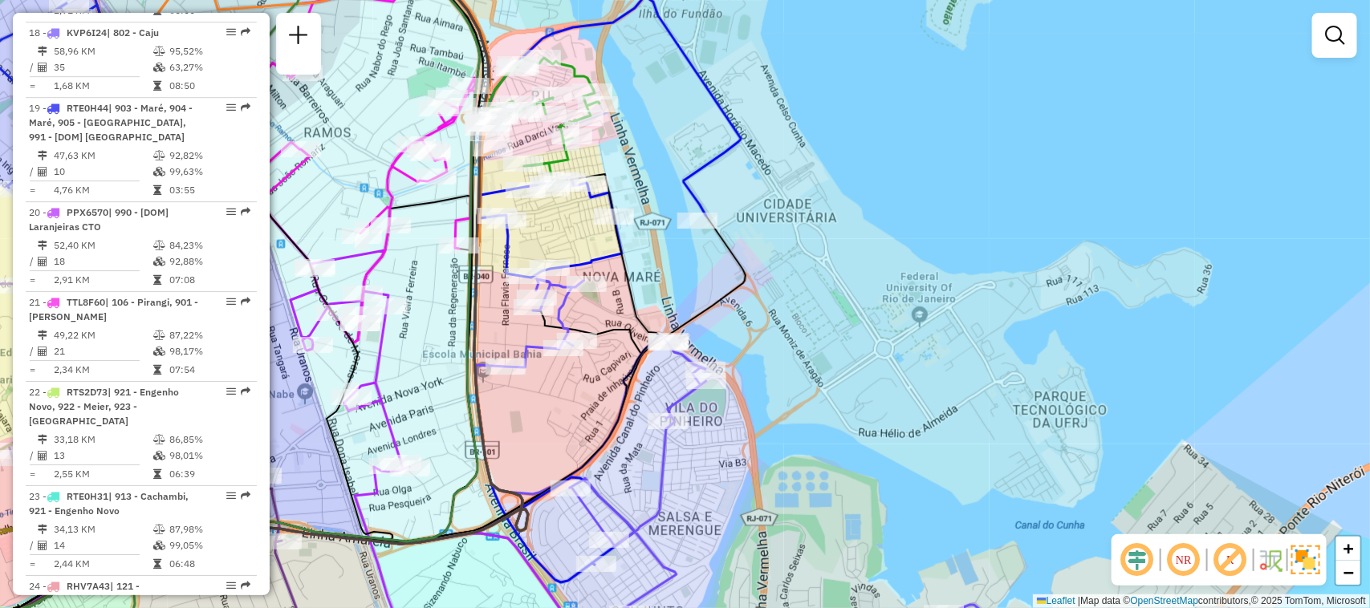
click at [567, 385] on div "Rota 18 - Placa KVP6I24 55066877 - JOSE FERNANDO Janela de atendimento Grade de…" at bounding box center [685, 304] width 1370 height 608
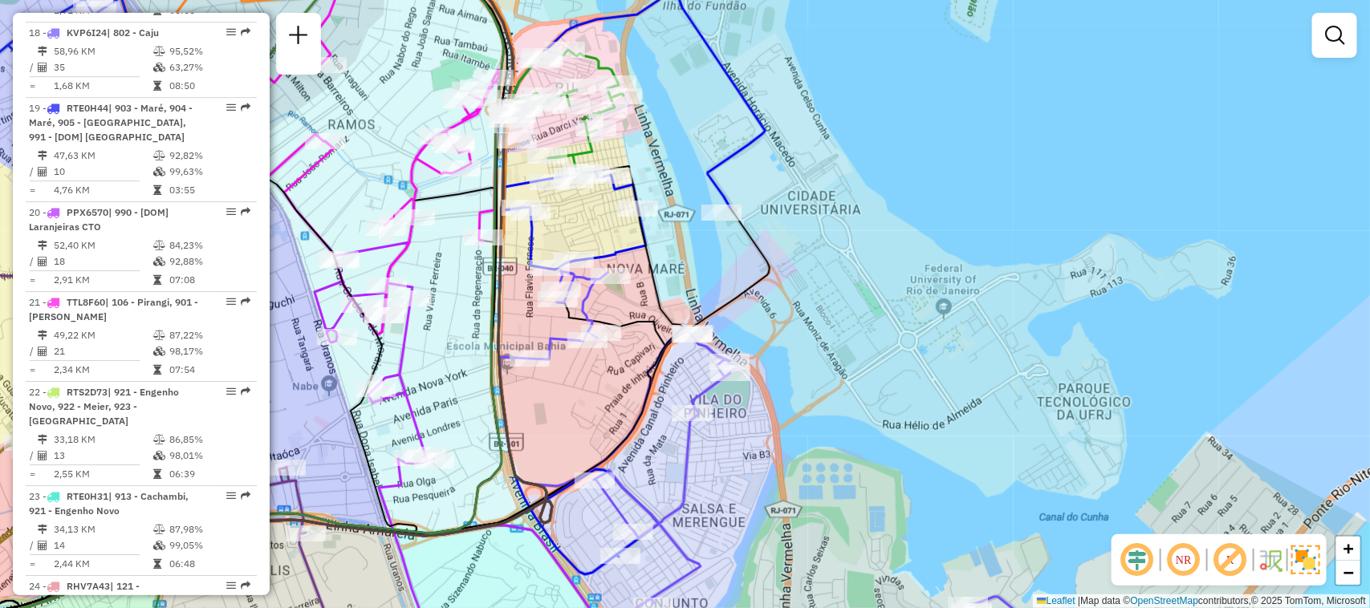
drag, startPoint x: 546, startPoint y: 398, endPoint x: 571, endPoint y: 390, distance: 25.4
click at [571, 390] on div "Janela de atendimento Grade de atendimento Capacidade Transportadoras Veículos …" at bounding box center [685, 304] width 1370 height 608
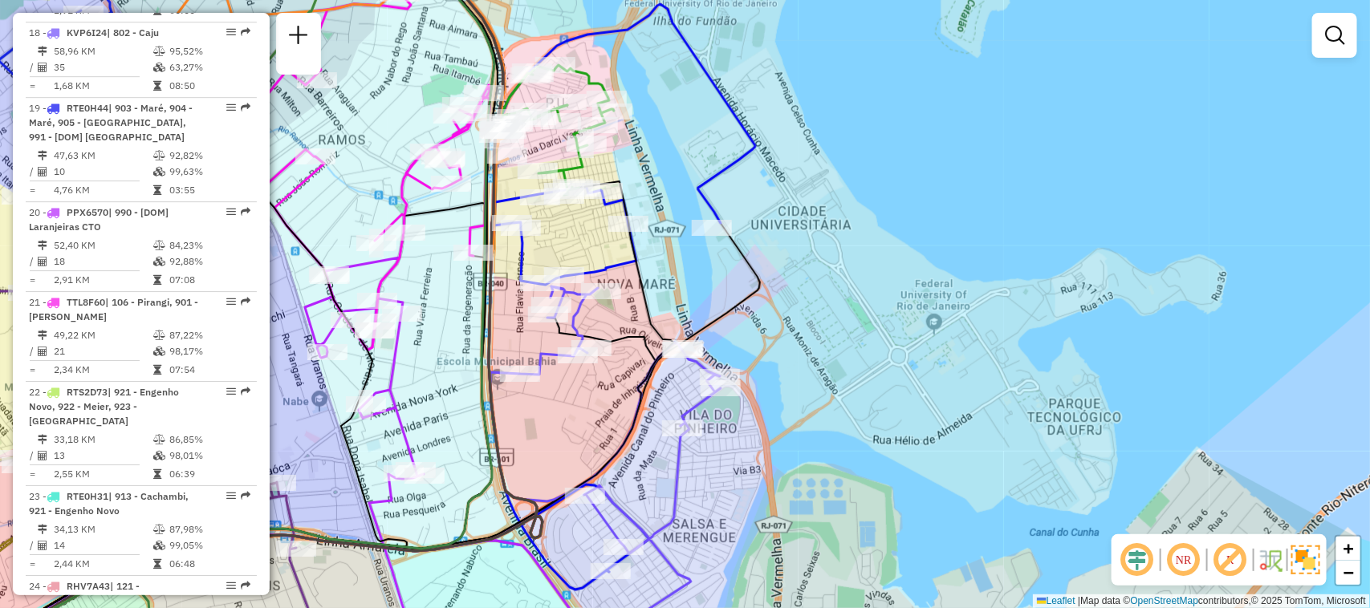
drag, startPoint x: 590, startPoint y: 379, endPoint x: 580, endPoint y: 394, distance: 18.0
click at [580, 394] on div "Janela de atendimento Grade de atendimento Capacidade Transportadoras Veículos …" at bounding box center [685, 304] width 1370 height 608
click at [765, 318] on div "Janela de atendimento Grade de atendimento Capacidade Transportadoras Veículos …" at bounding box center [685, 304] width 1370 height 608
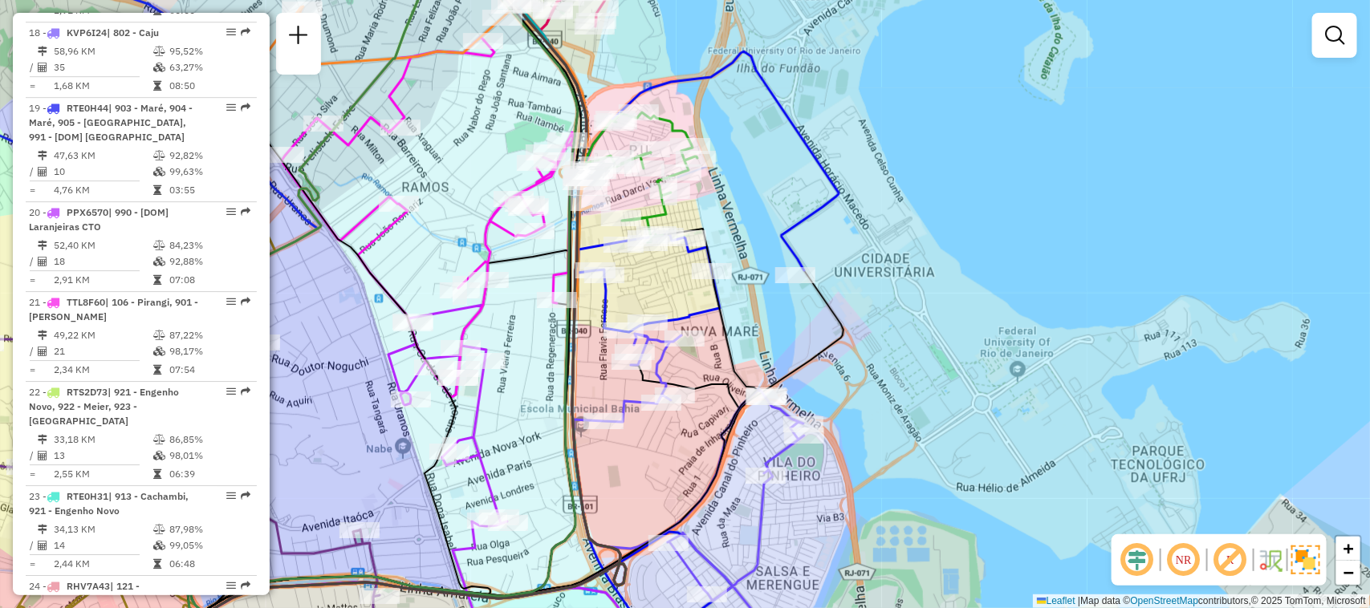
drag, startPoint x: 779, startPoint y: 370, endPoint x: 863, endPoint y: 417, distance: 95.9
click at [863, 417] on div "Janela de atendimento Grade de atendimento Capacidade Transportadoras Veículos …" at bounding box center [685, 304] width 1370 height 608
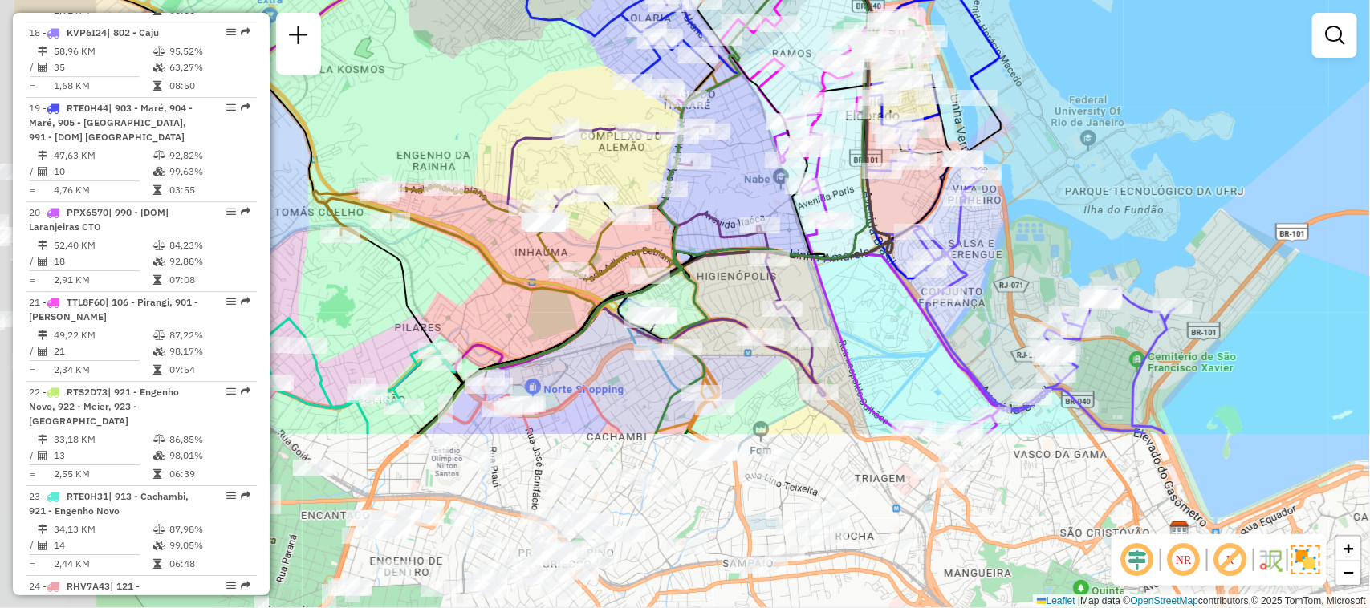
drag, startPoint x: 560, startPoint y: 496, endPoint x: 668, endPoint y: 392, distance: 149.8
click at [711, 246] on icon at bounding box center [762, 180] width 213 height 508
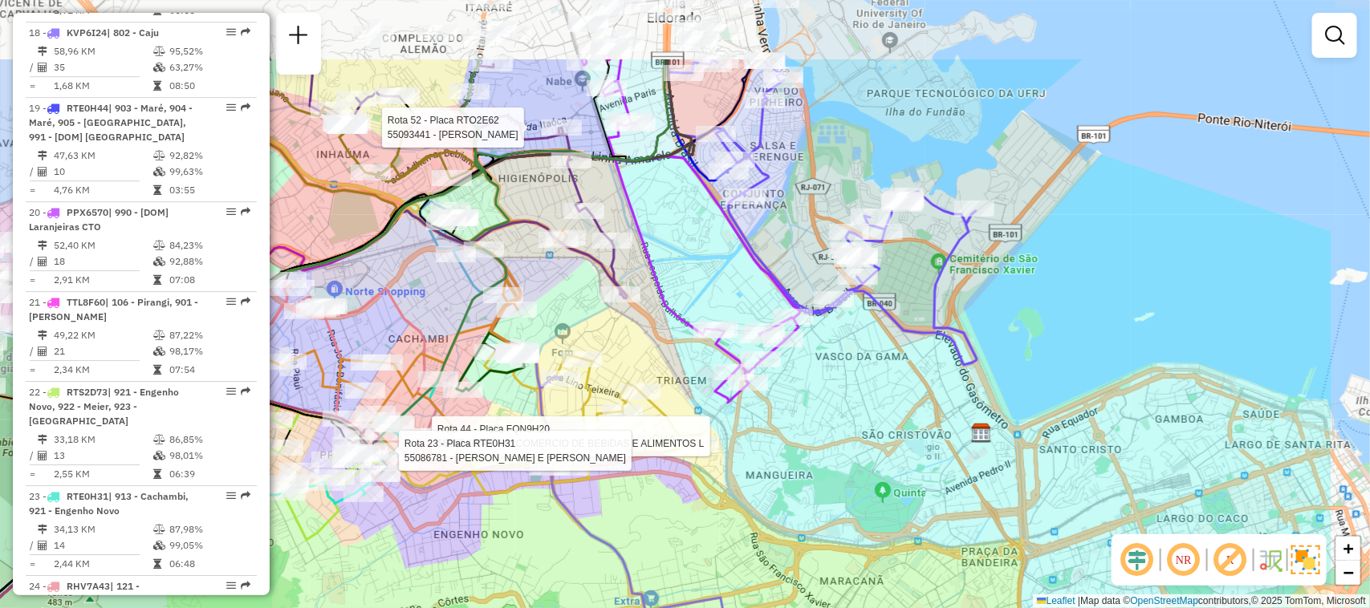
drag, startPoint x: 738, startPoint y: 427, endPoint x: 576, endPoint y: 539, distance: 197.2
click at [563, 548] on div "Rota 52 - Placa RTO2E62 55093441 - MARCOS VINICIUS VIAN Rota 44 - Placa FQN9H20…" at bounding box center [685, 304] width 1370 height 608
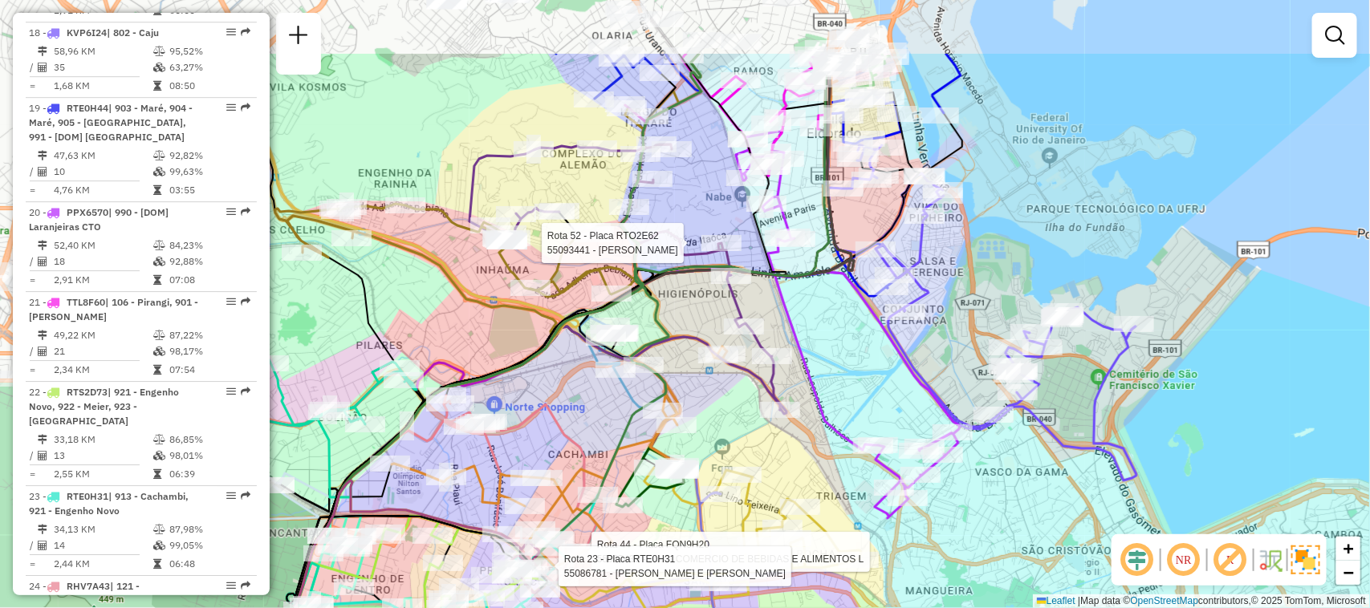
drag, startPoint x: 651, startPoint y: 358, endPoint x: 813, endPoint y: 474, distance: 199.5
click at [813, 474] on div "Rota 52 - Placa RTO2E62 55093441 - MARCOS VINICIUS VIAN Rota 44 - Placa FQN9H20…" at bounding box center [685, 304] width 1370 height 608
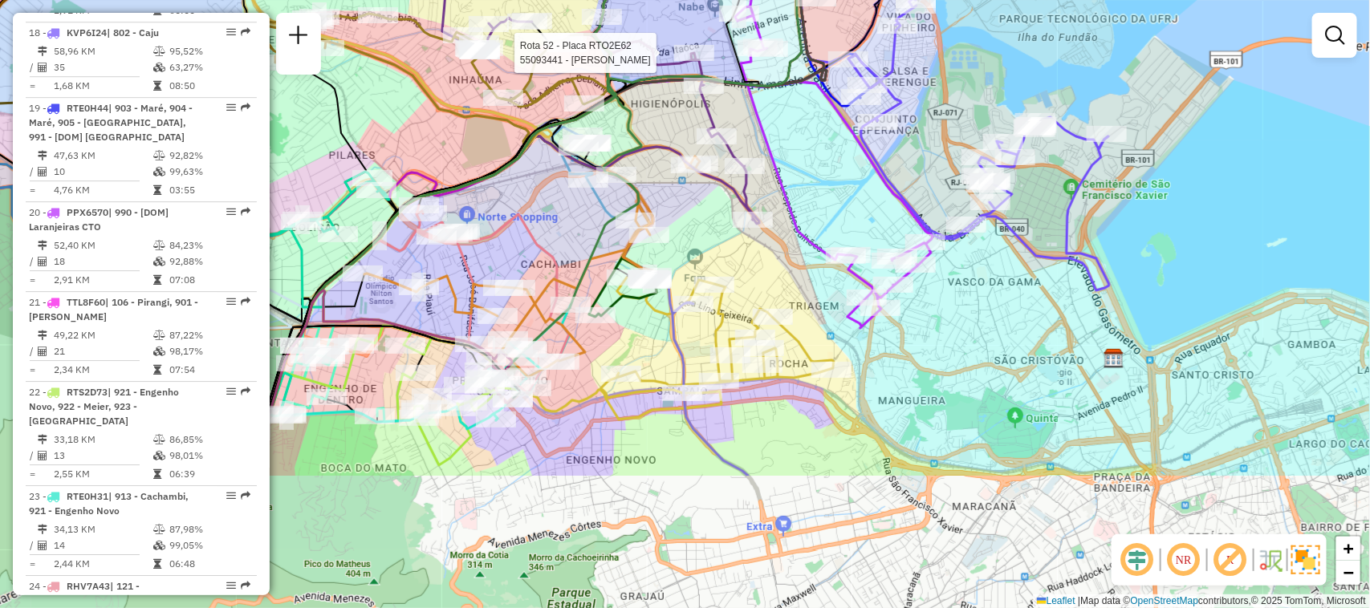
drag, startPoint x: 566, startPoint y: 441, endPoint x: 534, endPoint y: 270, distance: 174.7
click at [534, 270] on div "Rota 52 - Placa RTO2E62 55093441 - MARCOS VINICIUS VIAN Janela de atendimento G…" at bounding box center [685, 304] width 1370 height 608
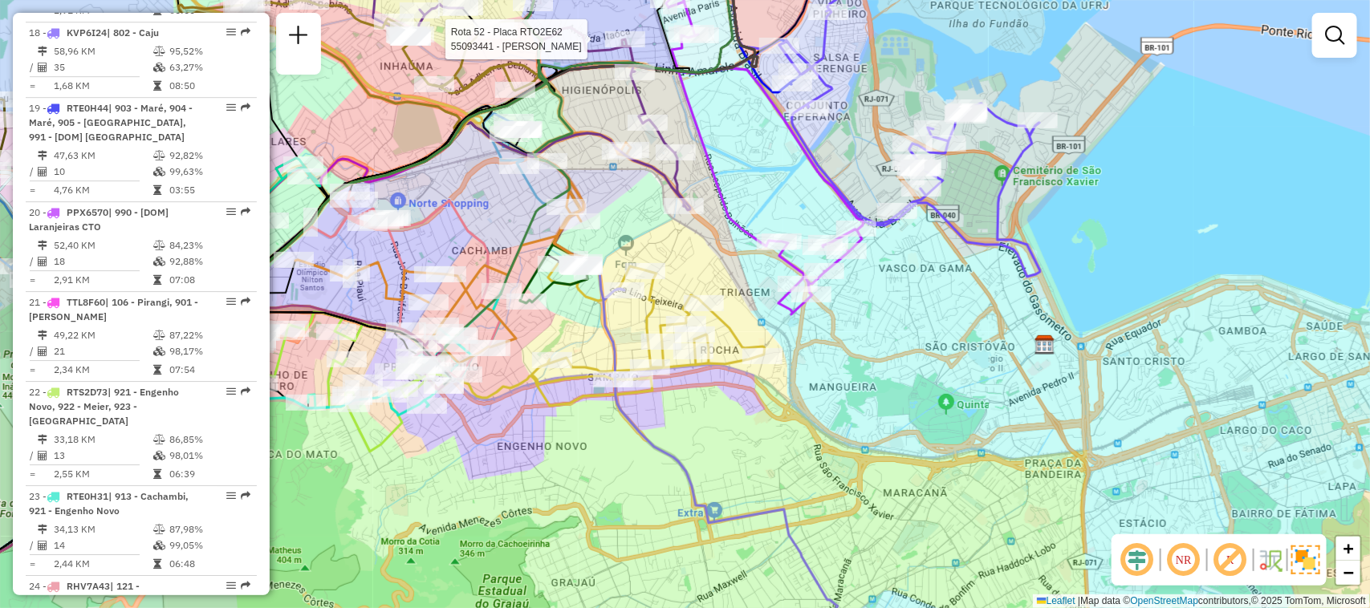
drag, startPoint x: 634, startPoint y: 448, endPoint x: 571, endPoint y: 454, distance: 63.7
click at [571, 454] on div "Rota 52 - Placa RTO2E62 55093441 - MARCOS VINICIUS VIAN Janela de atendimento G…" at bounding box center [685, 304] width 1370 height 608
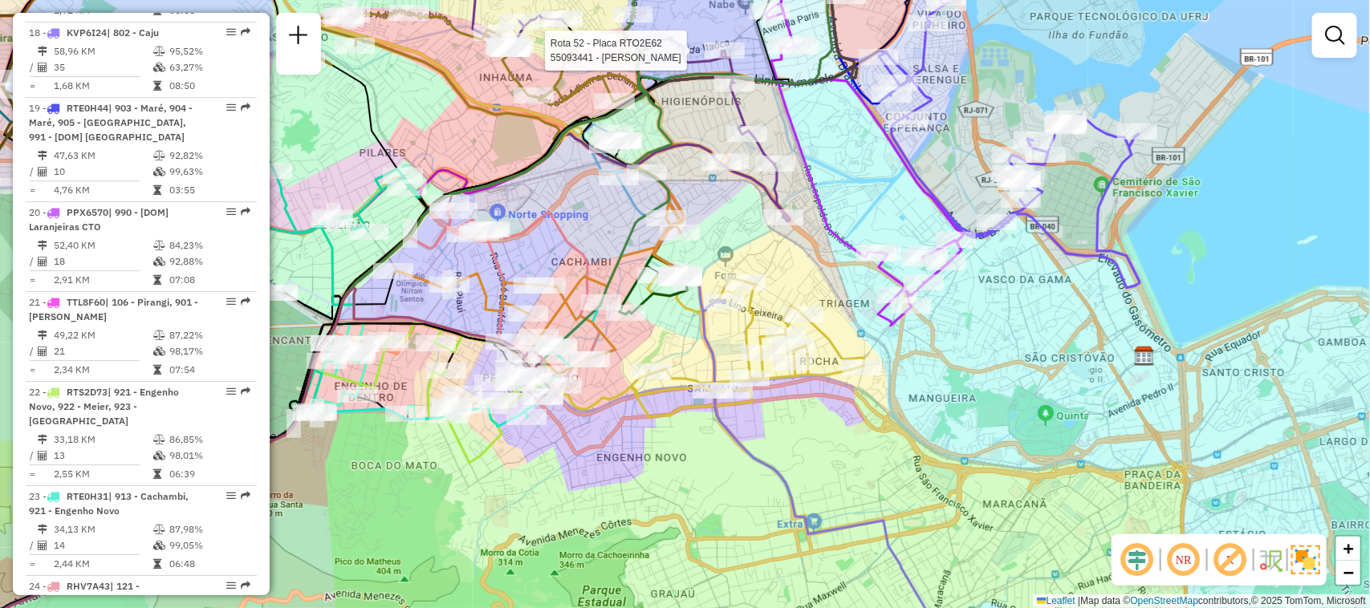
click at [837, 477] on div "Rota 52 - Placa RTO2E62 55093441 - MARCOS VINICIUS VIAN Janela de atendimento G…" at bounding box center [685, 304] width 1370 height 608
